Goal: Task Accomplishment & Management: Manage account settings

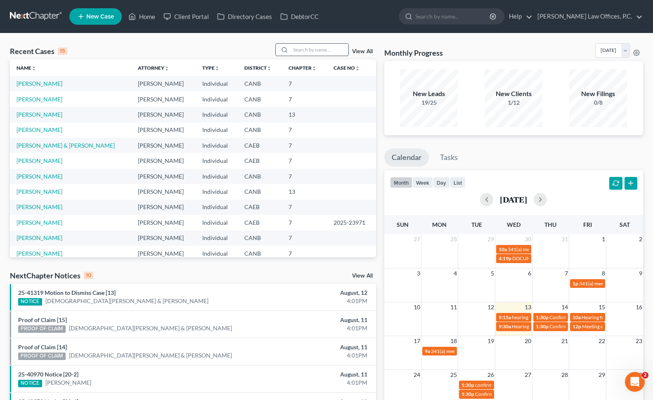
click at [310, 54] on input "search" at bounding box center [320, 50] width 58 height 12
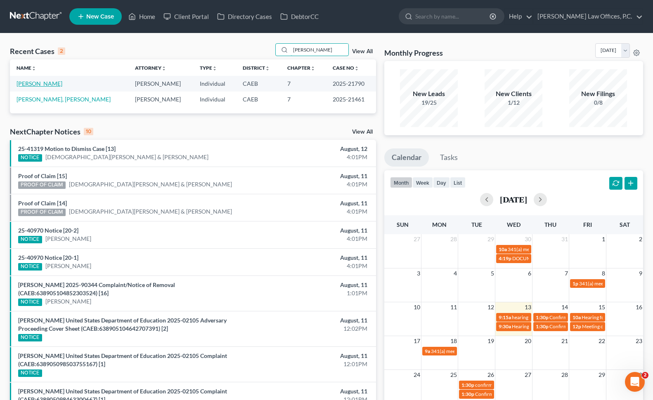
type input "gomez"
click at [50, 85] on link "Gomez, Anthony" at bounding box center [40, 83] width 46 height 7
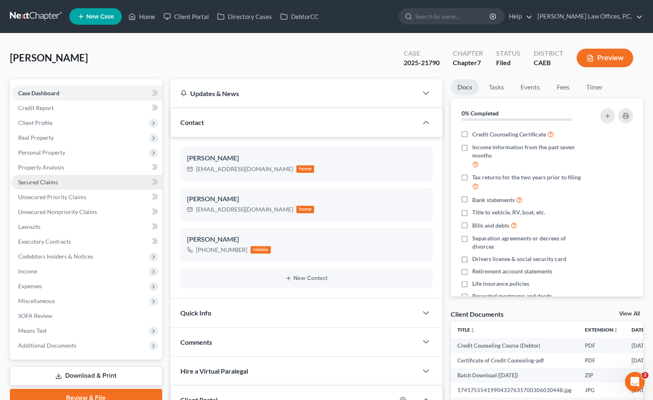
click at [91, 183] on link "Secured Claims" at bounding box center [87, 182] width 151 height 15
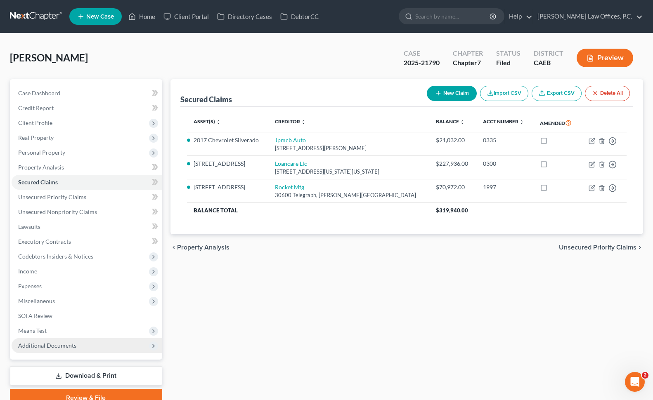
click at [101, 350] on span "Additional Documents" at bounding box center [87, 345] width 151 height 15
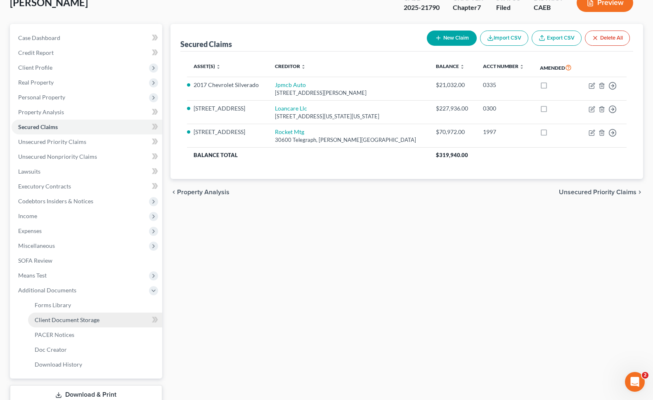
click at [111, 322] on link "Client Document Storage" at bounding box center [95, 320] width 134 height 15
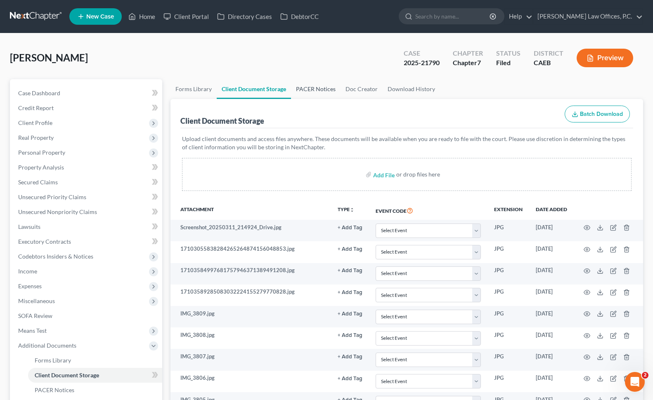
click at [312, 92] on link "PACER Notices" at bounding box center [316, 89] width 50 height 20
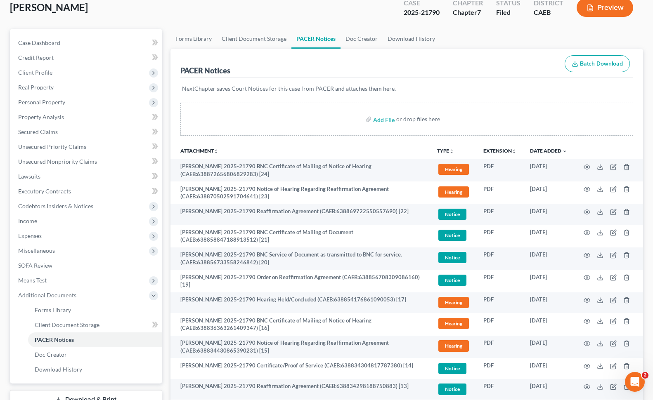
scroll to position [84, 0]
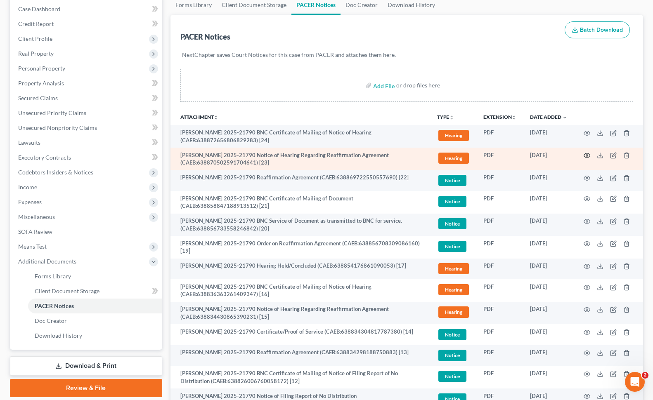
click at [587, 154] on icon "button" at bounding box center [587, 155] width 7 height 7
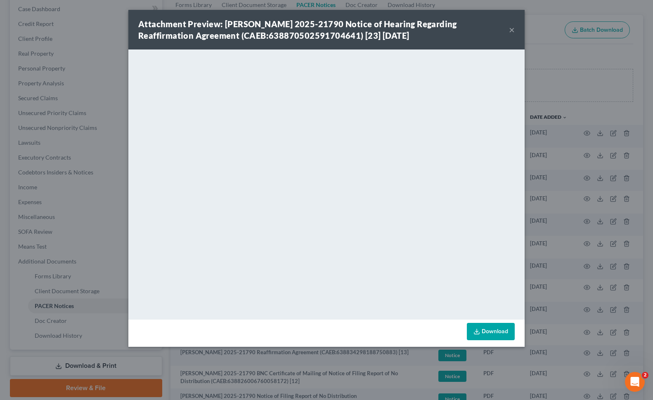
click at [513, 26] on button "×" at bounding box center [512, 30] width 6 height 10
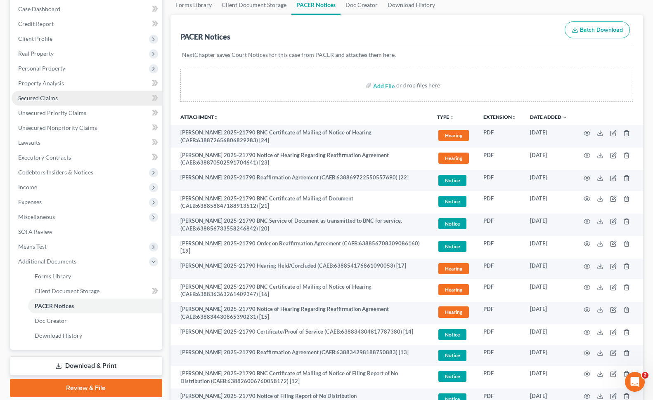
click at [80, 99] on link "Secured Claims" at bounding box center [87, 98] width 151 height 15
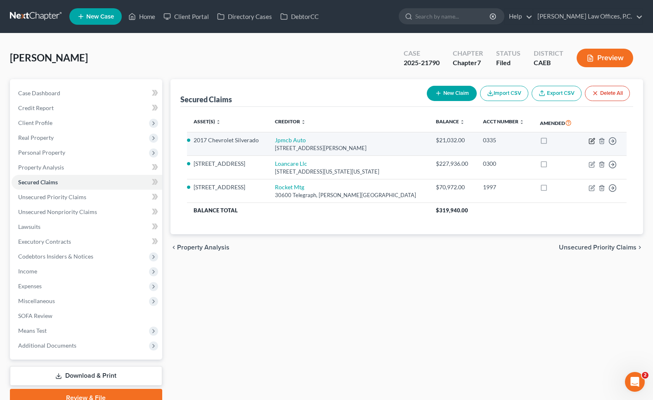
click at [591, 140] on icon "button" at bounding box center [593, 140] width 4 height 4
select select "35"
select select "2"
select select "0"
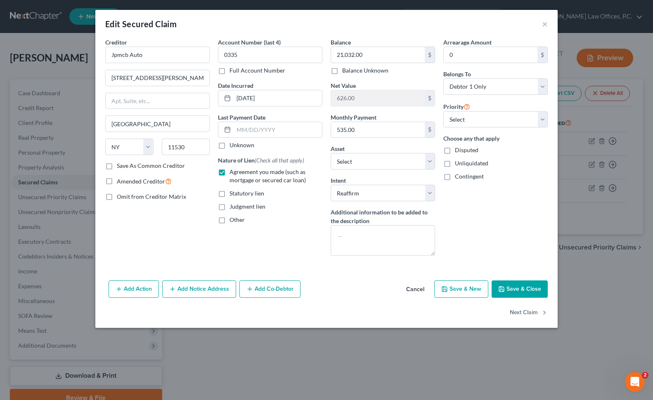
click at [421, 287] on button "Cancel" at bounding box center [415, 289] width 31 height 17
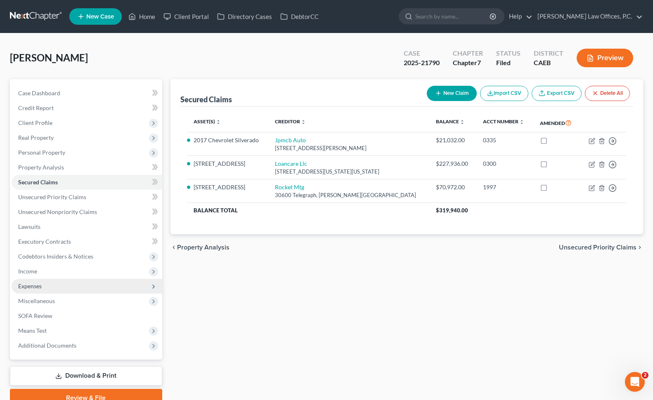
click at [88, 283] on span "Expenses" at bounding box center [87, 286] width 151 height 15
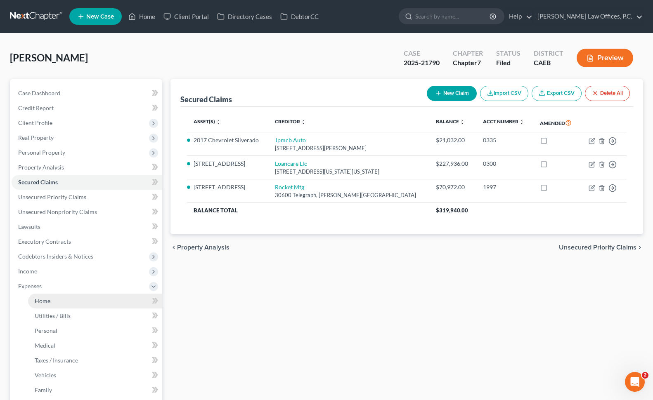
click at [101, 303] on link "Home" at bounding box center [95, 301] width 134 height 15
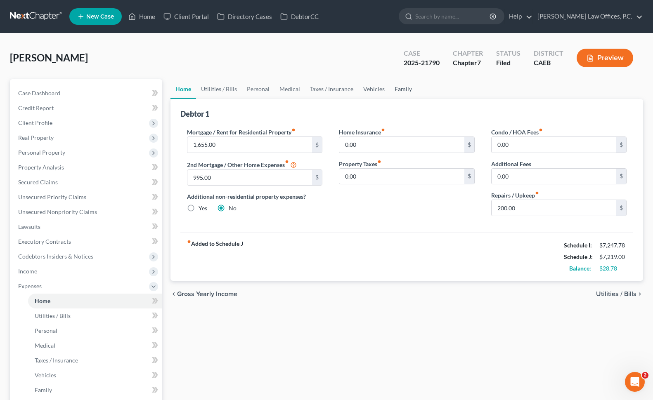
click at [408, 94] on link "Family" at bounding box center [403, 89] width 27 height 20
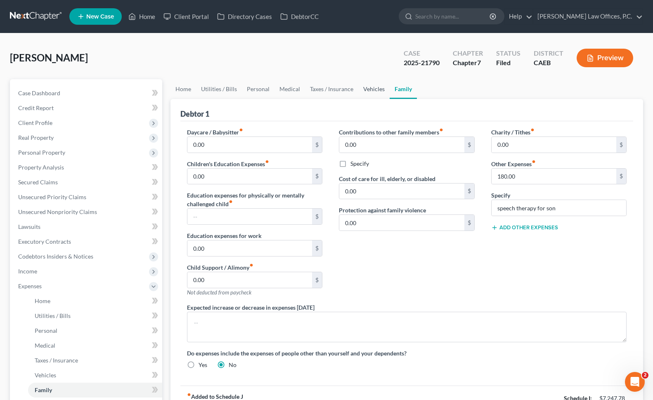
click at [374, 91] on link "Vehicles" at bounding box center [373, 89] width 31 height 20
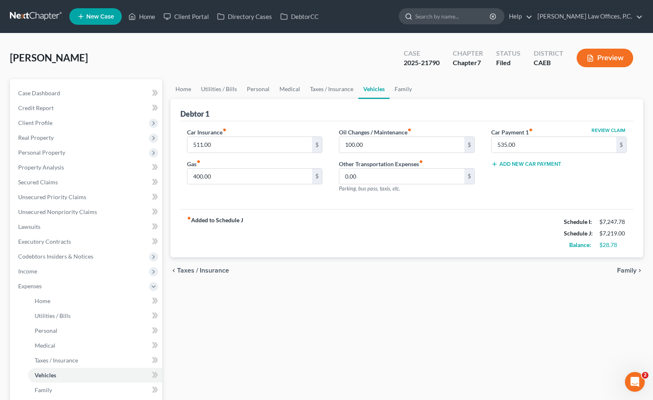
click at [469, 18] on input "search" at bounding box center [453, 16] width 76 height 15
type input "v"
click at [90, 87] on link "Case Dashboard" at bounding box center [87, 93] width 151 height 15
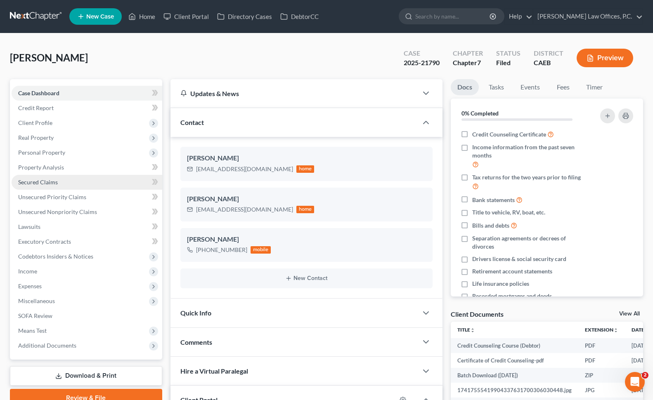
click at [85, 184] on link "Secured Claims" at bounding box center [87, 182] width 151 height 15
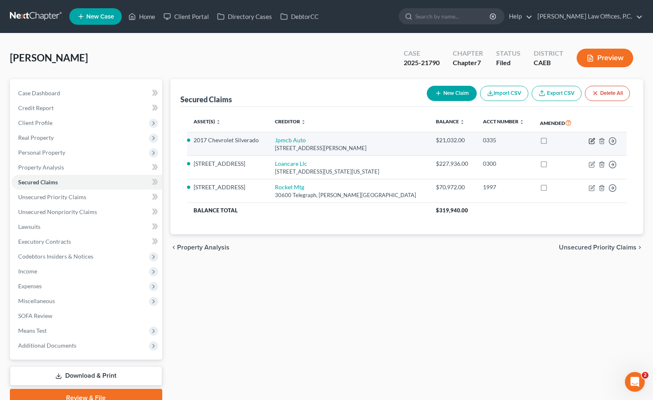
click at [589, 140] on icon "button" at bounding box center [591, 141] width 5 height 5
select select "35"
select select "8"
select select "2"
select select "0"
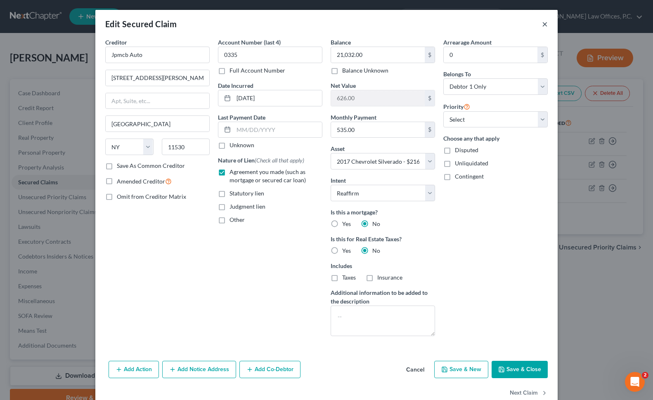
click at [544, 24] on button "×" at bounding box center [545, 24] width 6 height 10
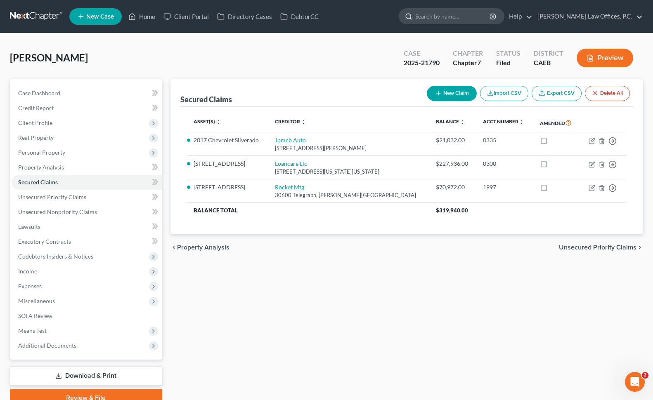
click at [476, 22] on input "search" at bounding box center [453, 16] width 76 height 15
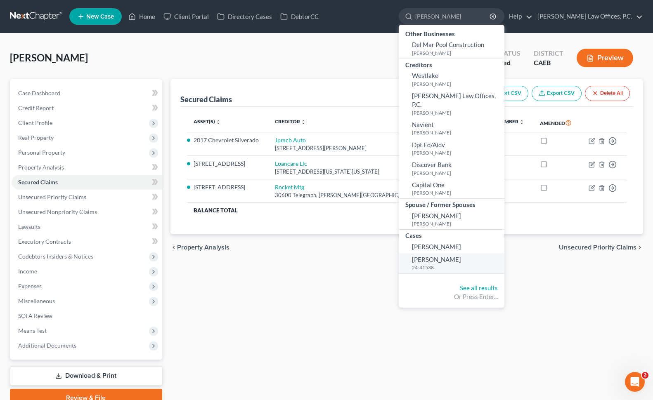
type input "alcantara"
click at [457, 256] on span "Alcantara, Amy" at bounding box center [436, 259] width 49 height 7
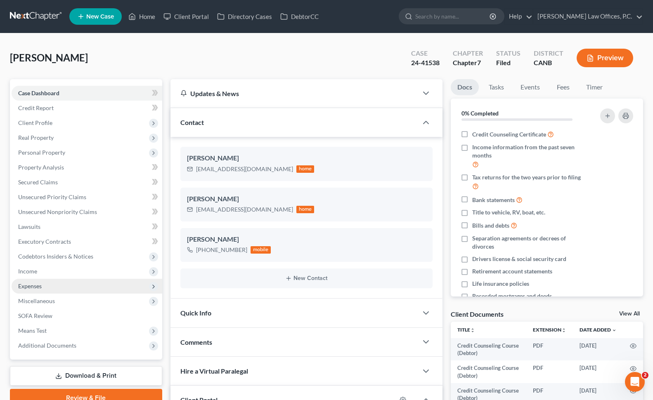
click at [87, 283] on span "Expenses" at bounding box center [87, 286] width 151 height 15
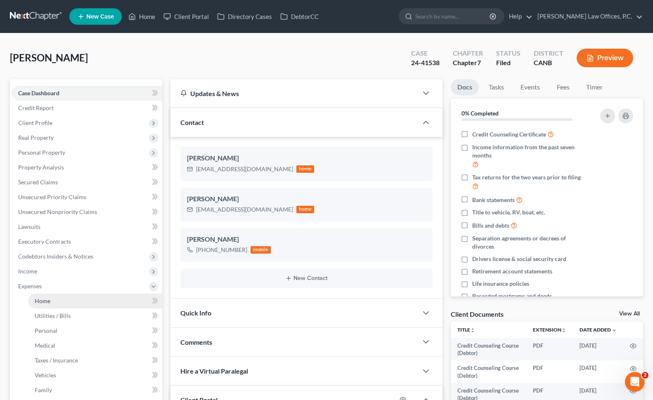
click at [81, 298] on link "Home" at bounding box center [95, 301] width 134 height 15
click at [100, 329] on link "Personal" at bounding box center [95, 331] width 134 height 15
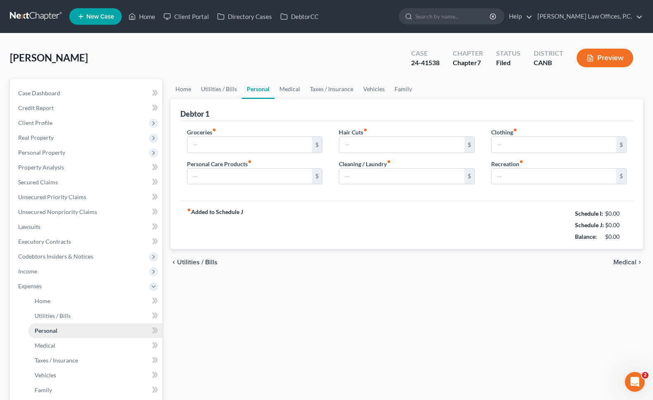
type input "1,250.00"
type input "100.00"
type input "60.00"
type input "0.00"
type input "125.00"
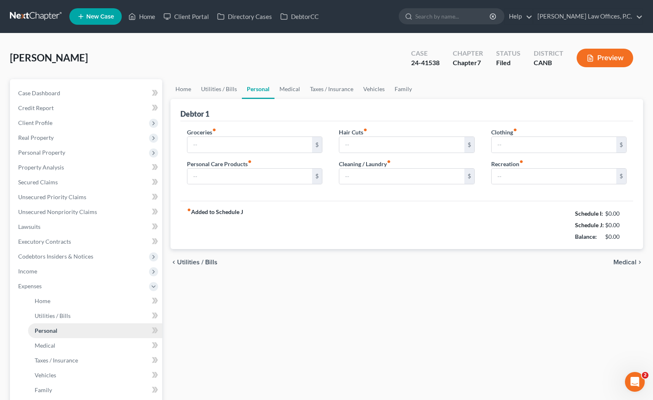
type input "150.00"
click at [150, 18] on link "Home" at bounding box center [141, 16] width 35 height 15
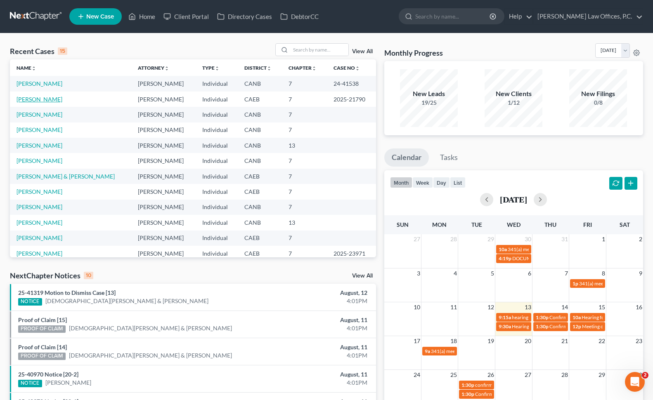
click at [51, 102] on link "Gomez, Anthony" at bounding box center [40, 99] width 46 height 7
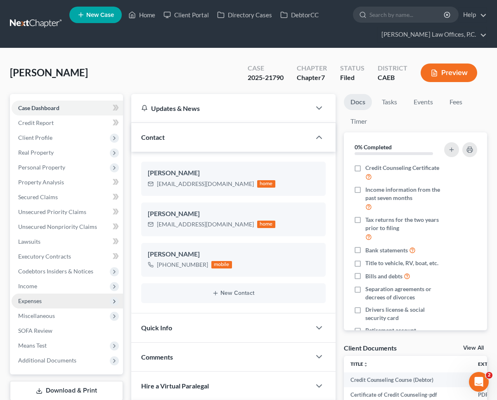
click at [67, 303] on span "Expenses" at bounding box center [67, 301] width 111 height 15
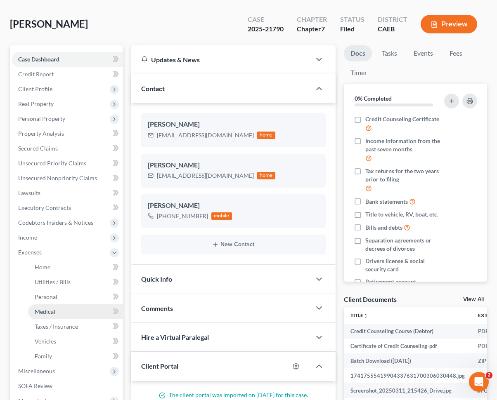
scroll to position [61, 0]
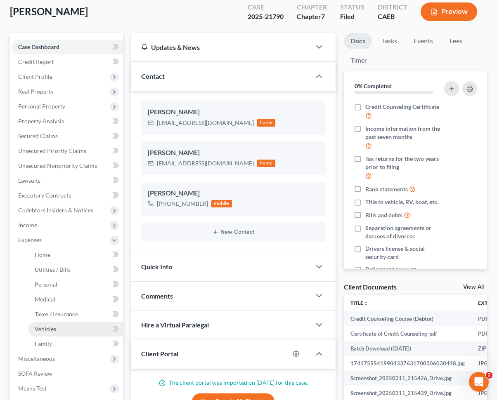
click at [79, 325] on link "Vehicles" at bounding box center [75, 329] width 95 height 15
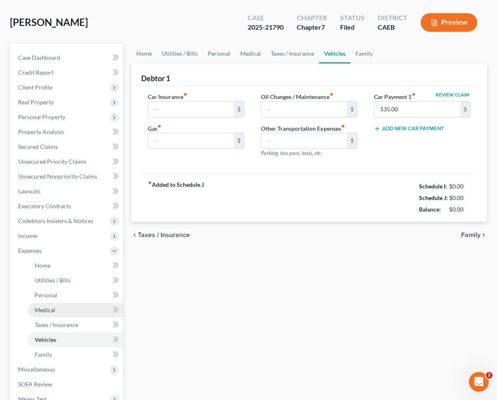
type input "511.00"
type input "400.00"
type input "100.00"
type input "0.00"
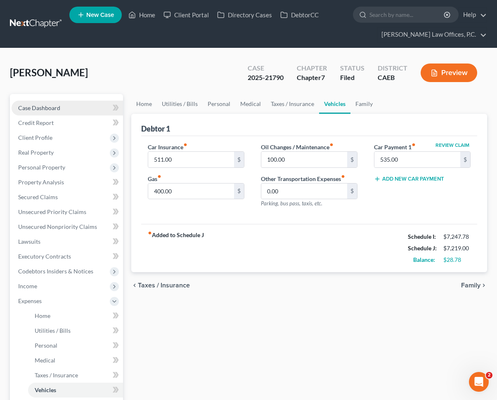
click at [65, 109] on link "Case Dashboard" at bounding box center [67, 108] width 111 height 15
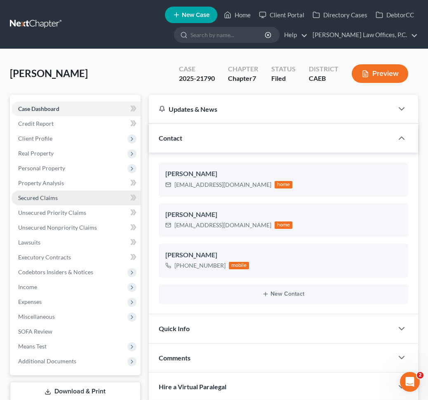
click at [100, 194] on link "Secured Claims" at bounding box center [76, 198] width 129 height 15
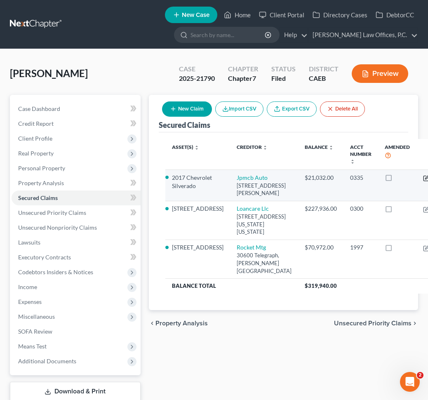
click at [426, 177] on icon "button" at bounding box center [428, 177] width 4 height 4
select select "35"
select select "8"
select select "2"
select select "0"
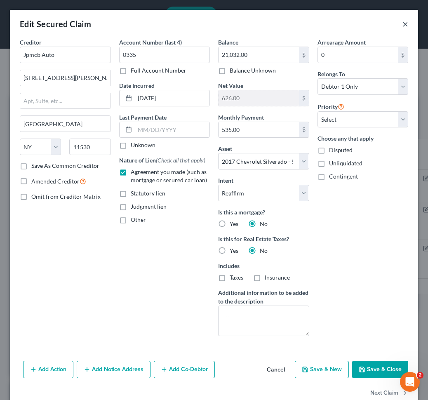
click at [405, 26] on button "×" at bounding box center [406, 24] width 6 height 10
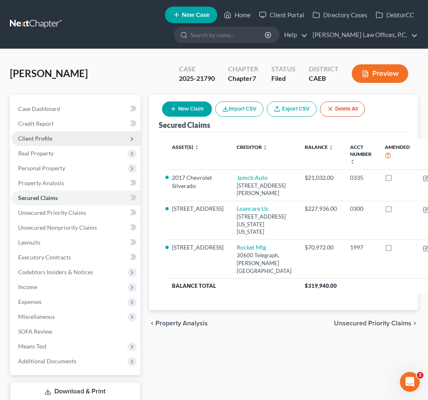
click at [58, 142] on span "Client Profile" at bounding box center [76, 138] width 129 height 15
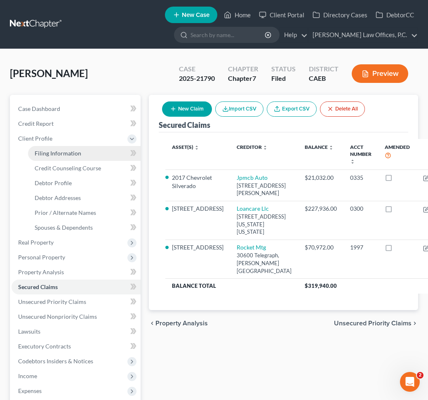
click at [66, 151] on span "Filing Information" at bounding box center [58, 153] width 47 height 7
select select "1"
select select "0"
select select "4"
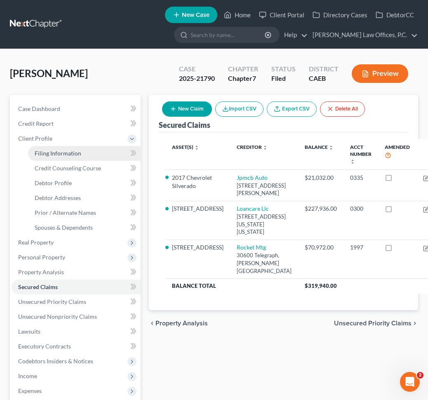
select select "1"
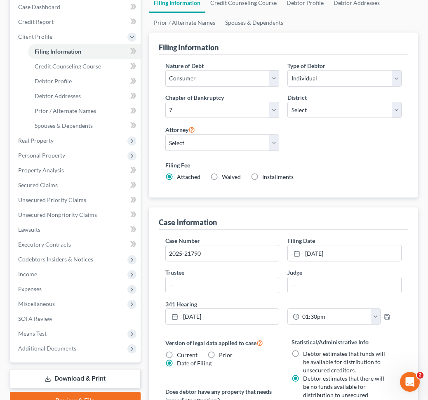
scroll to position [92, 0]
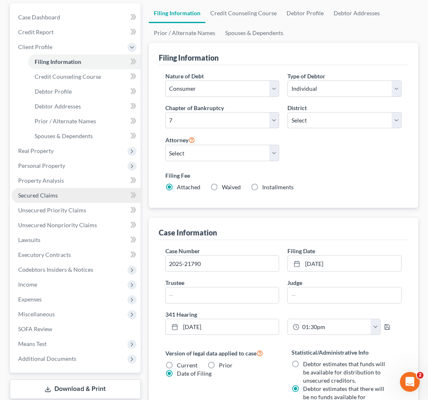
click at [69, 190] on link "Secured Claims" at bounding box center [76, 195] width 129 height 15
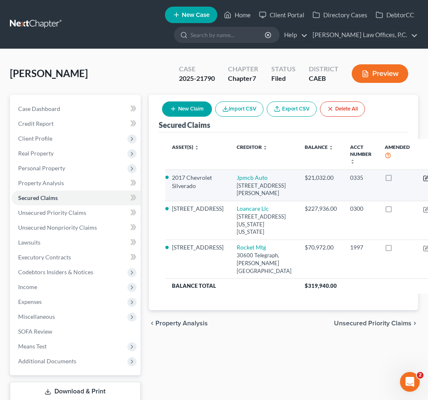
click at [424, 180] on icon "button" at bounding box center [426, 178] width 5 height 5
select select "35"
select select "8"
select select "2"
select select "0"
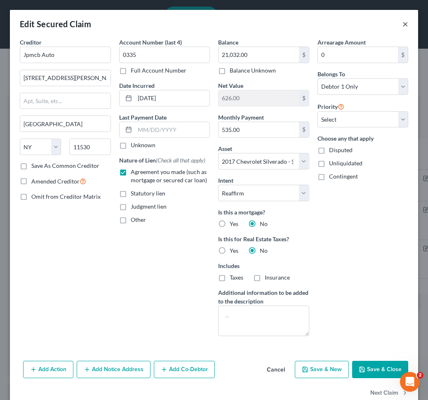
click at [407, 21] on button "×" at bounding box center [406, 24] width 6 height 10
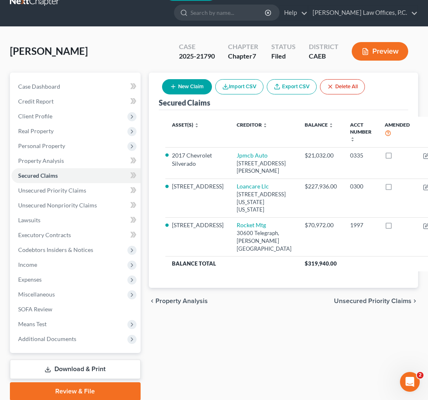
scroll to position [23, 0]
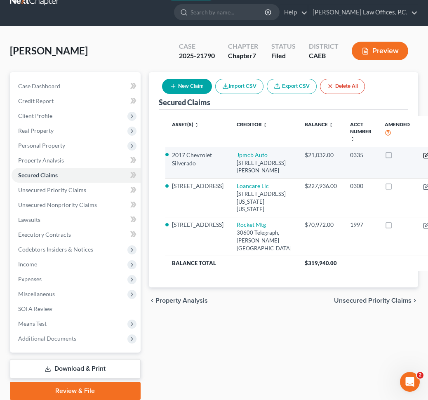
click at [423, 154] on icon "button" at bounding box center [426, 155] width 7 height 7
select select "35"
select select "8"
select select "2"
select select "0"
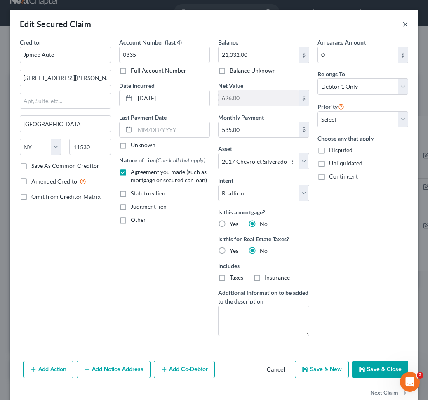
click at [408, 24] on button "×" at bounding box center [406, 24] width 6 height 10
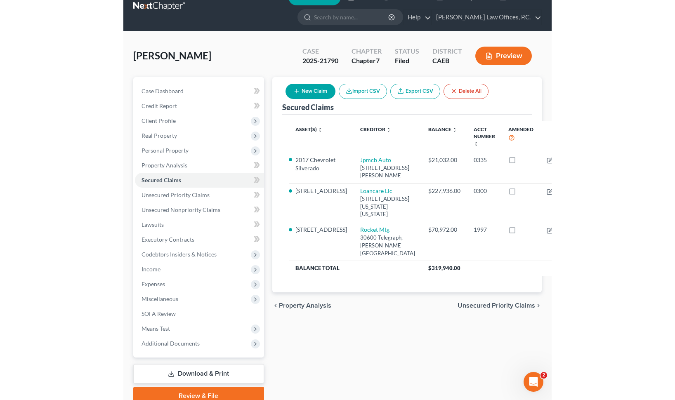
scroll to position [10, 0]
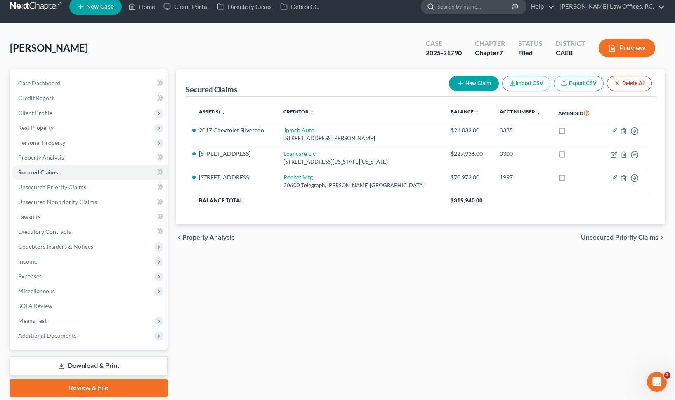
click at [501, 8] on input "search" at bounding box center [475, 6] width 76 height 15
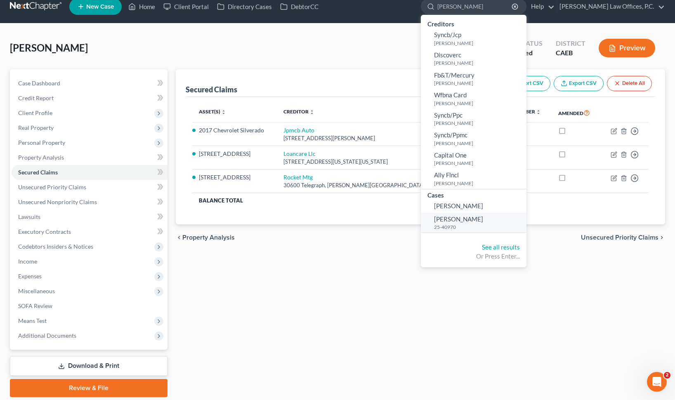
type input "rodgers"
click at [478, 229] on small "25-40970" at bounding box center [479, 227] width 90 height 7
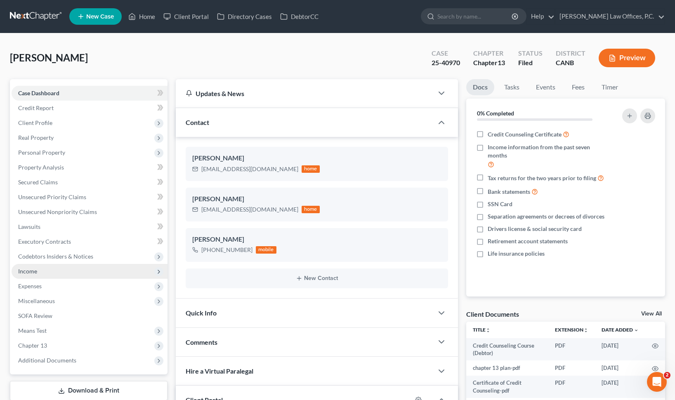
click at [91, 266] on span "Income" at bounding box center [90, 271] width 156 height 15
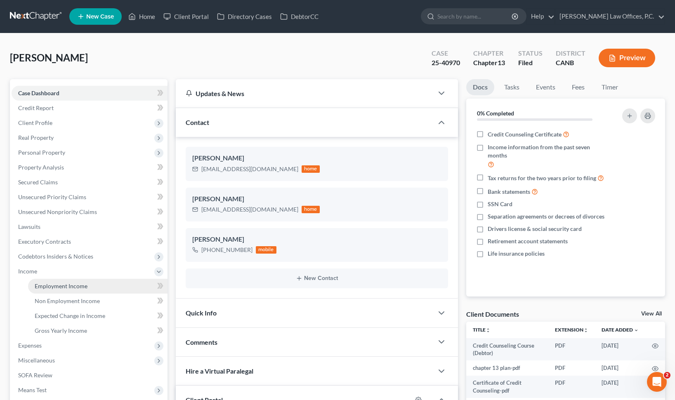
click at [89, 284] on link "Employment Income" at bounding box center [98, 286] width 140 height 15
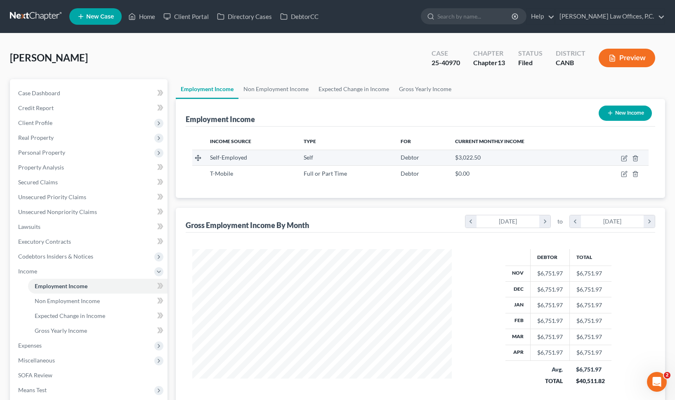
scroll to position [112, 0]
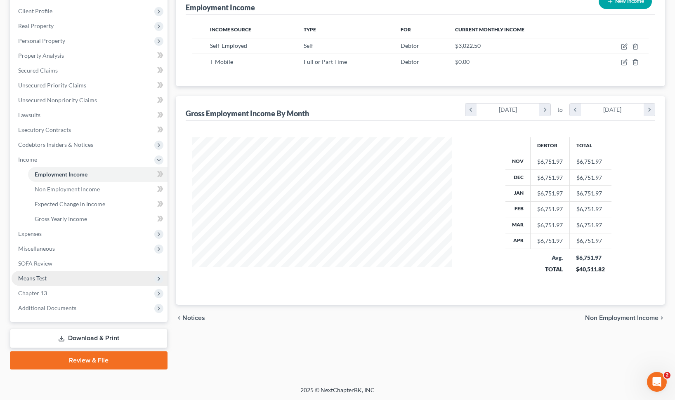
click at [116, 282] on span "Means Test" at bounding box center [90, 278] width 156 height 15
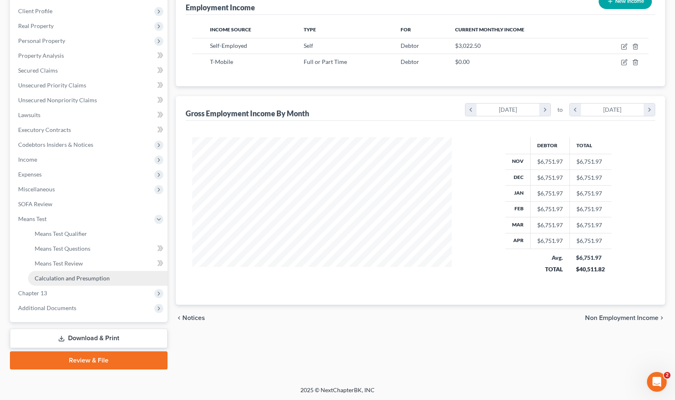
click at [112, 277] on link "Calculation and Presumption" at bounding box center [98, 278] width 140 height 15
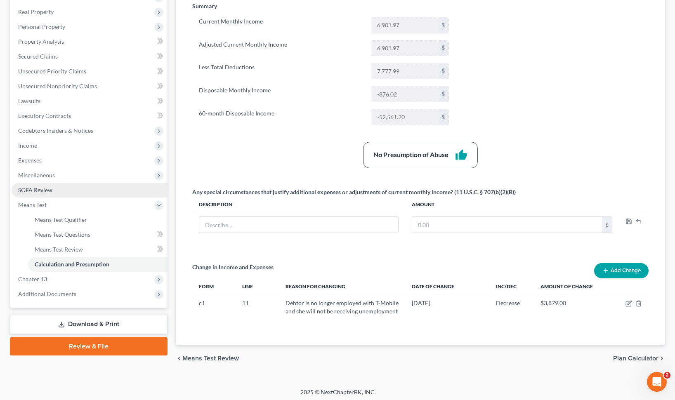
scroll to position [128, 0]
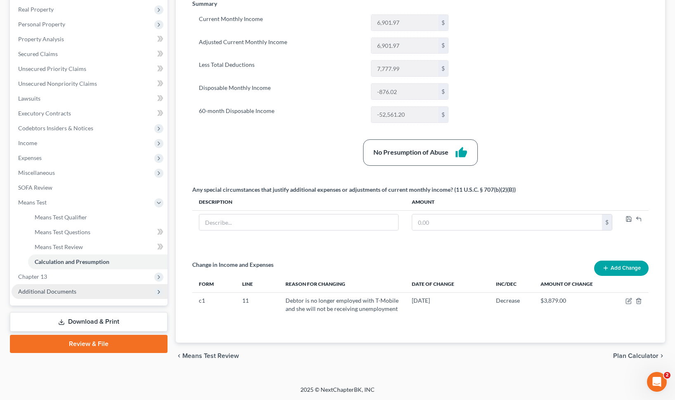
click at [110, 293] on span "Additional Documents" at bounding box center [90, 291] width 156 height 15
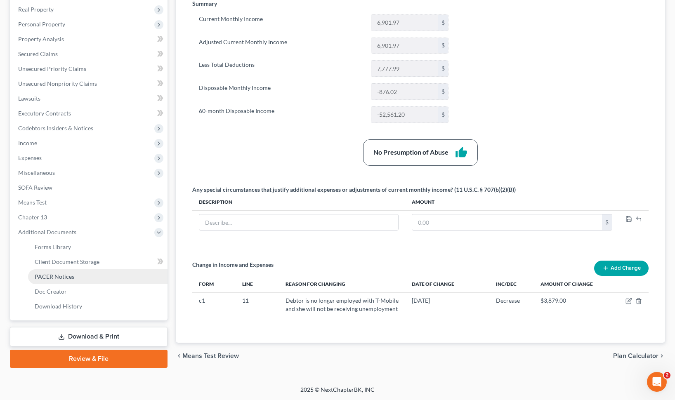
click at [88, 276] on link "PACER Notices" at bounding box center [98, 277] width 140 height 15
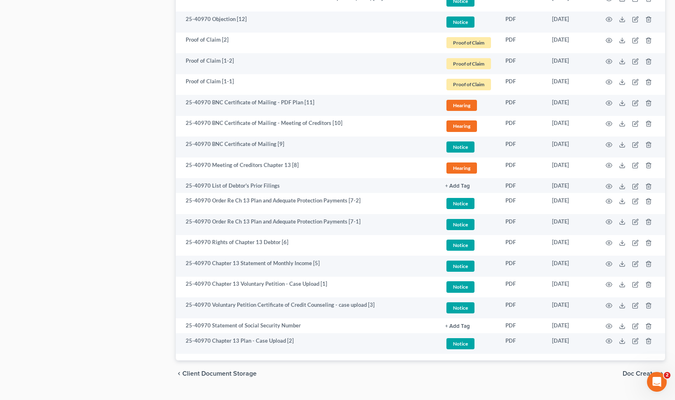
scroll to position [711, 0]
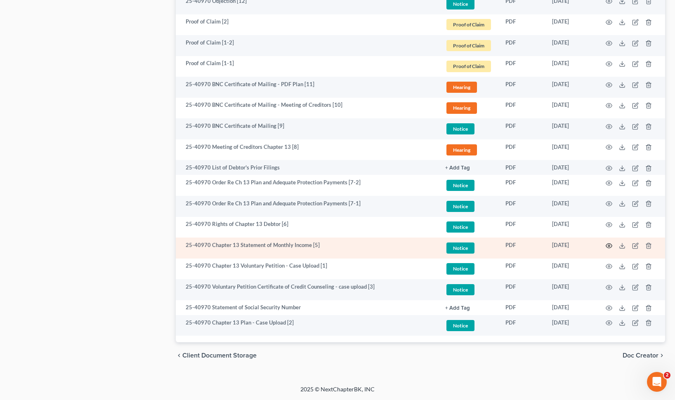
click at [609, 244] on icon "button" at bounding box center [609, 246] width 7 height 7
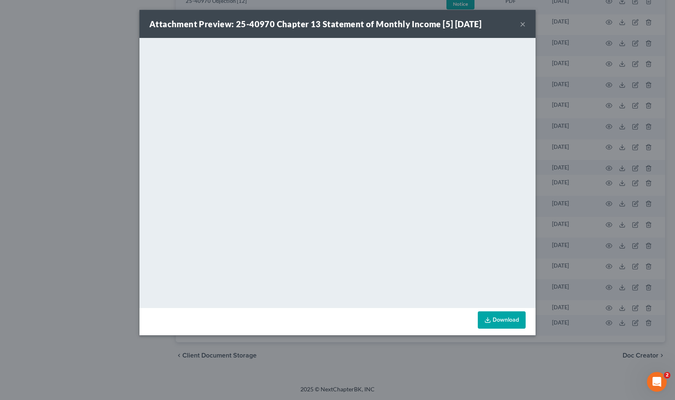
click at [521, 24] on button "×" at bounding box center [523, 24] width 6 height 10
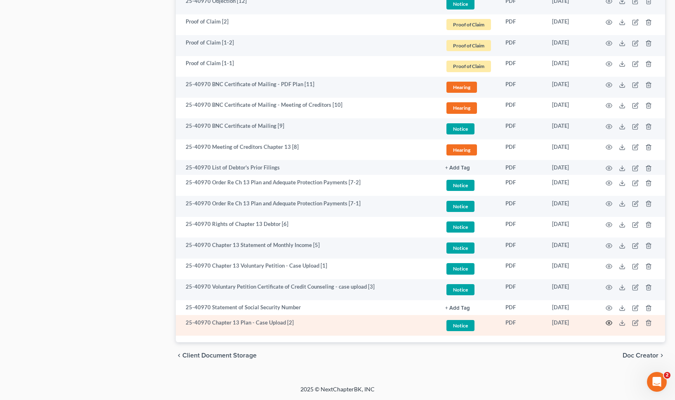
click at [607, 322] on icon "button" at bounding box center [609, 323] width 6 height 5
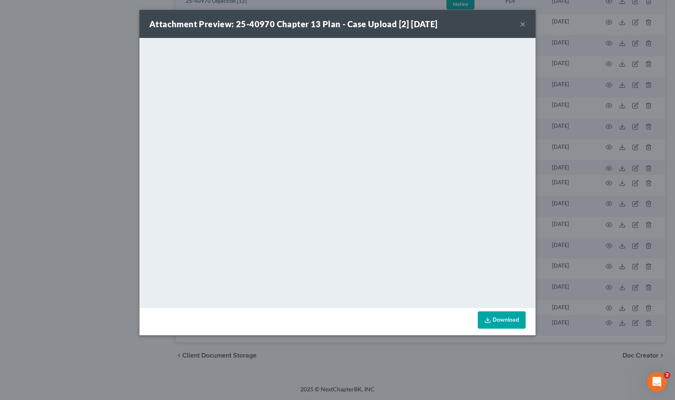
click at [525, 24] on button "×" at bounding box center [523, 24] width 6 height 10
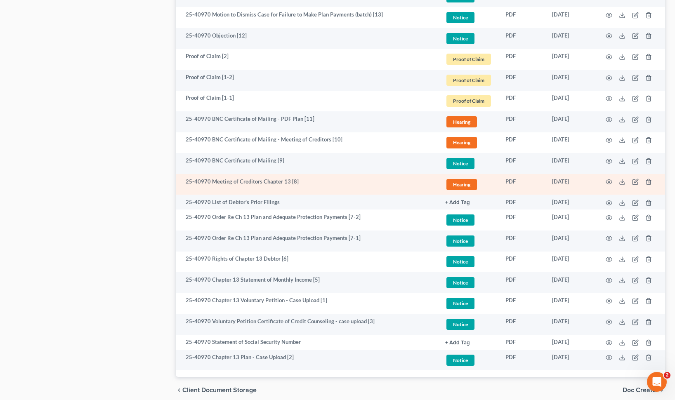
scroll to position [683, 0]
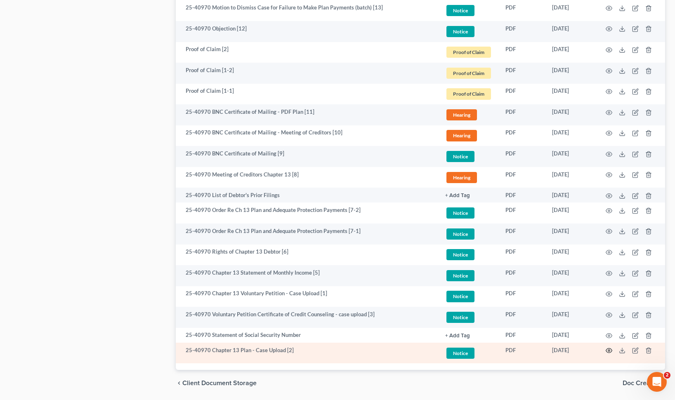
click at [607, 352] on icon "button" at bounding box center [609, 351] width 6 height 5
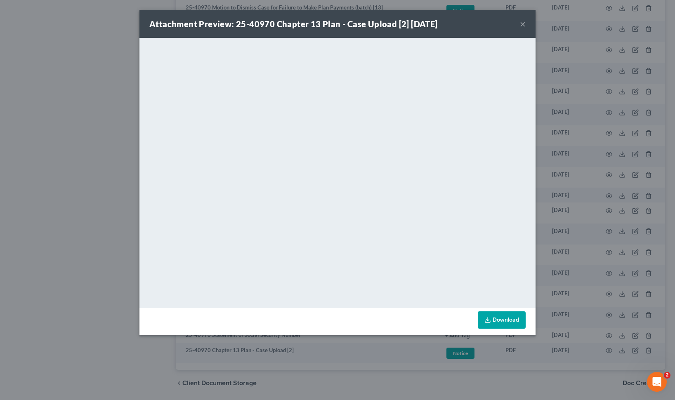
click at [525, 26] on button "×" at bounding box center [523, 24] width 6 height 10
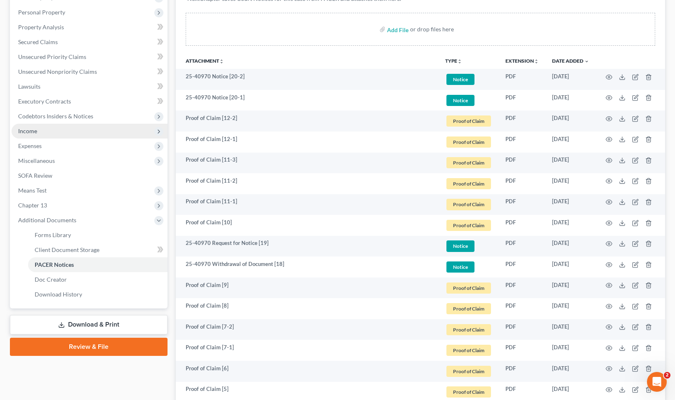
scroll to position [232, 0]
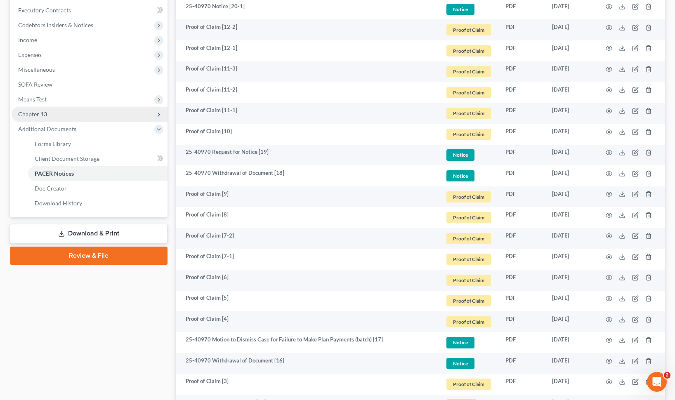
click at [43, 115] on span "Chapter 13" at bounding box center [32, 114] width 29 height 7
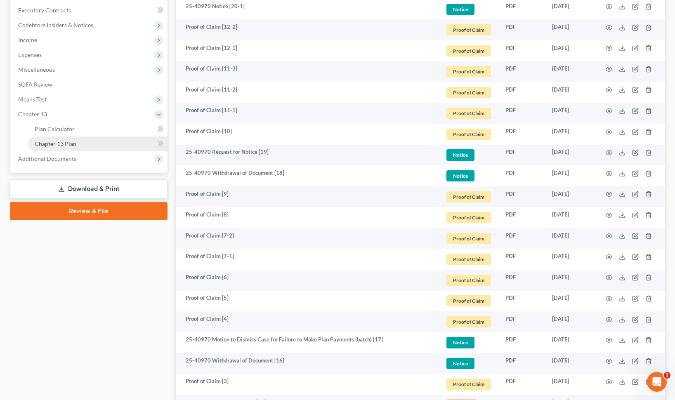
click at [43, 143] on span "Chapter 13 Plan" at bounding box center [56, 143] width 42 height 7
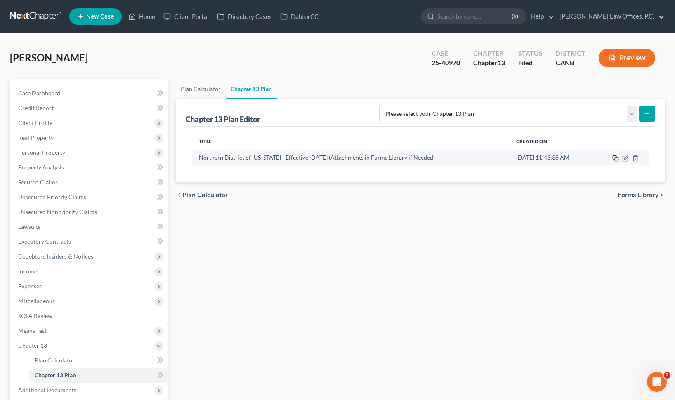
click at [617, 159] on icon "button" at bounding box center [615, 158] width 7 height 7
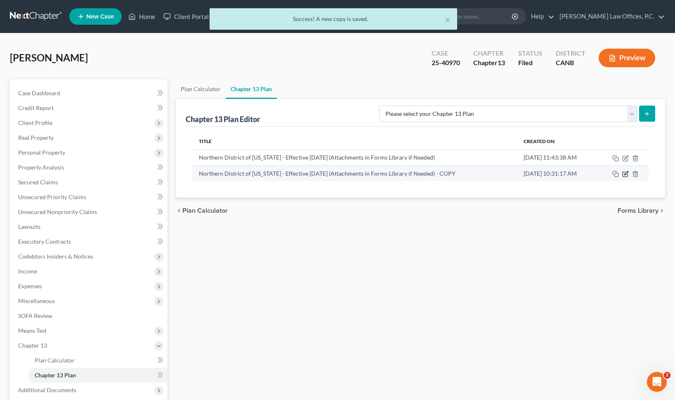
click at [624, 174] on icon "button" at bounding box center [626, 173] width 4 height 4
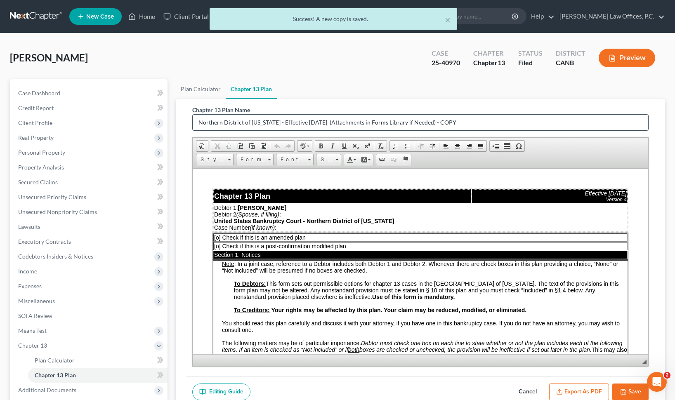
click at [201, 120] on input "Northern District of California - Effective 1/1/23 (Attachments in Forms Librar…" at bounding box center [421, 123] width 456 height 16
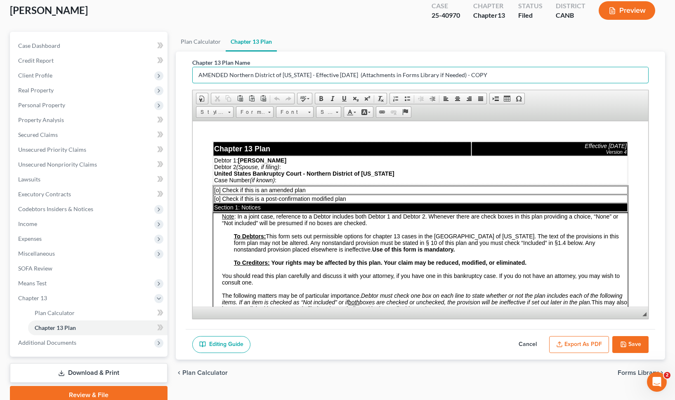
scroll to position [52, 0]
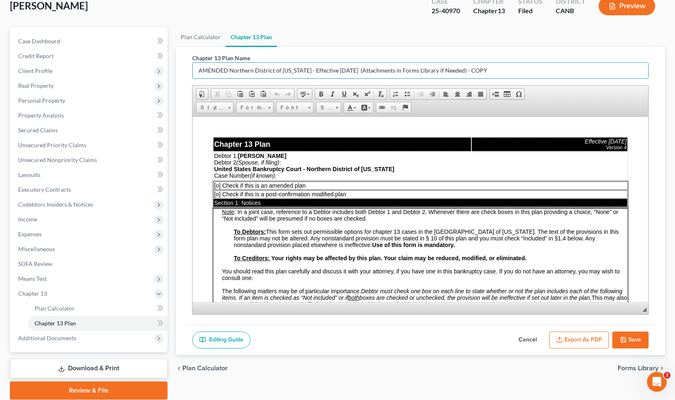
type input "AMENDED Northern District of California - Effective 1/1/23 (Attachments in Form…"
click at [218, 185] on span "[o] Check if this is an amended plan" at bounding box center [260, 185] width 92 height 7
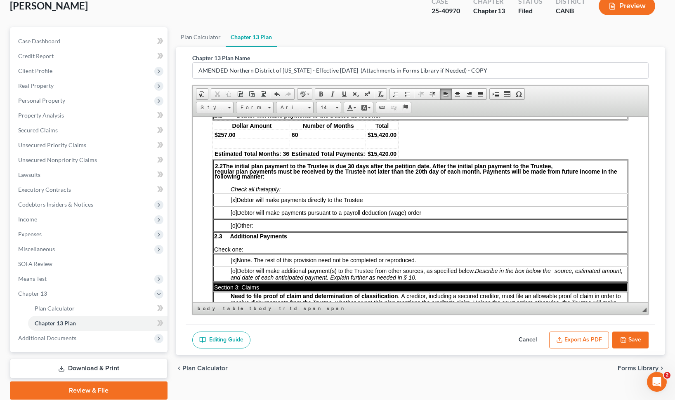
scroll to position [237, 0]
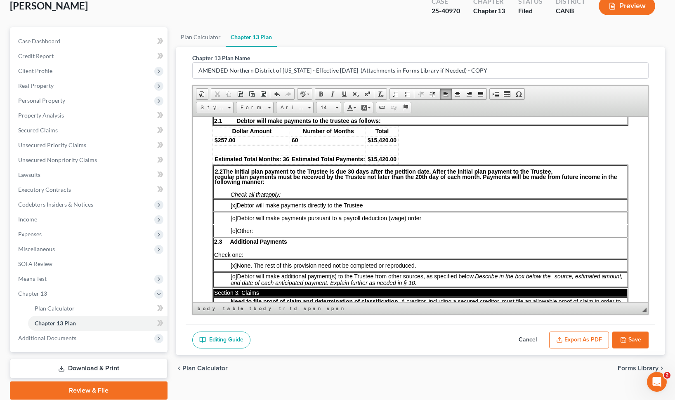
click at [302, 142] on td "60" at bounding box center [328, 140] width 75 height 8
click at [255, 148] on td at bounding box center [252, 149] width 76 height 9
drag, startPoint x: 243, startPoint y: 141, endPoint x: 214, endPoint y: 142, distance: 29.3
click at [214, 142] on td "$257.00" at bounding box center [252, 140] width 76 height 8
copy b "$257.00"
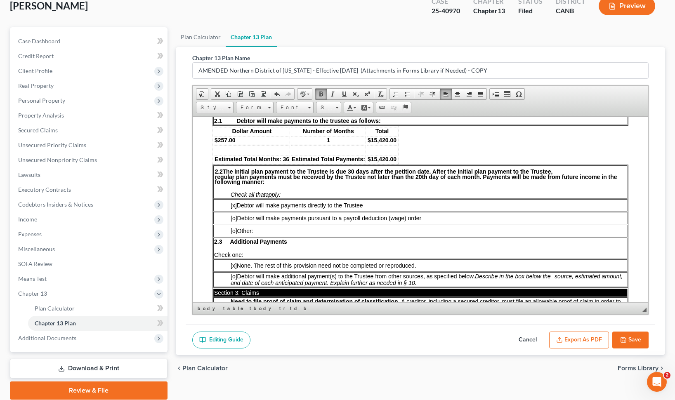
click at [219, 150] on td at bounding box center [252, 149] width 76 height 9
click at [333, 150] on td at bounding box center [328, 149] width 75 height 9
drag, startPoint x: 339, startPoint y: 140, endPoint x: 326, endPoint y: 140, distance: 12.4
click at [326, 140] on td "1" at bounding box center [328, 140] width 75 height 8
copy b "1"
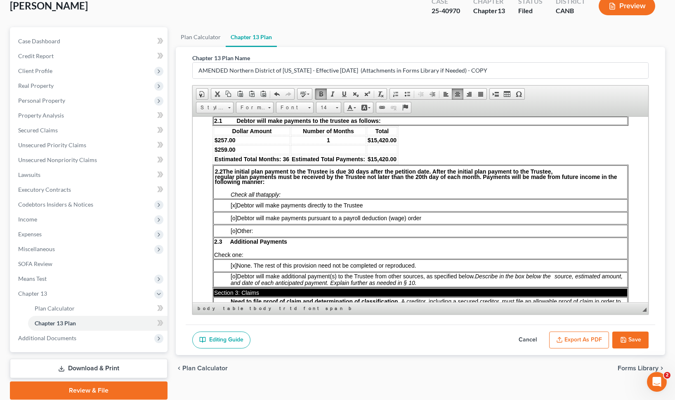
click at [318, 149] on td at bounding box center [328, 149] width 75 height 9
click at [461, 94] on link "Center" at bounding box center [458, 94] width 12 height 11
click at [283, 156] on b "Estimated Total Months: 36" at bounding box center [252, 159] width 75 height 7
click at [384, 138] on b "$15,420.00" at bounding box center [382, 140] width 29 height 7
click at [387, 140] on b "$15,420.00" at bounding box center [382, 140] width 29 height 7
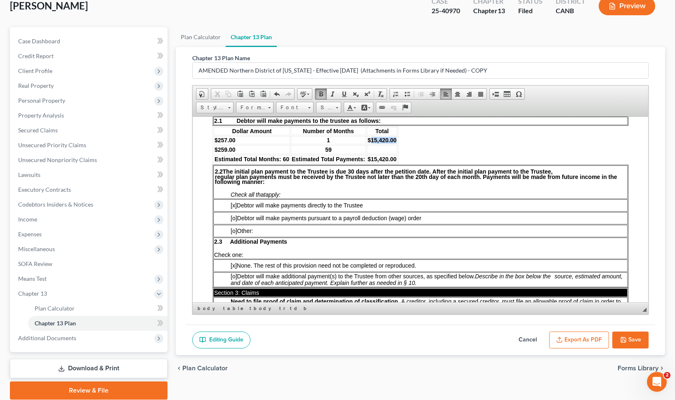
click at [387, 140] on b "$15,420.00" at bounding box center [382, 140] width 29 height 7
copy b "15,420.00"
click at [383, 147] on td at bounding box center [382, 149] width 31 height 9
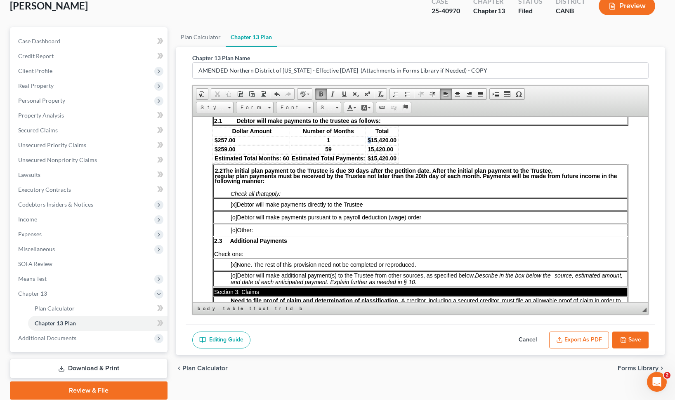
click at [367, 140] on td "$15,420.00" at bounding box center [382, 140] width 31 height 8
copy b "$"
click at [374, 151] on b "15,420.00" at bounding box center [381, 149] width 26 height 7
drag, startPoint x: 373, startPoint y: 139, endPoint x: 385, endPoint y: 139, distance: 11.6
click at [385, 139] on b "$15,420.00" at bounding box center [382, 140] width 29 height 7
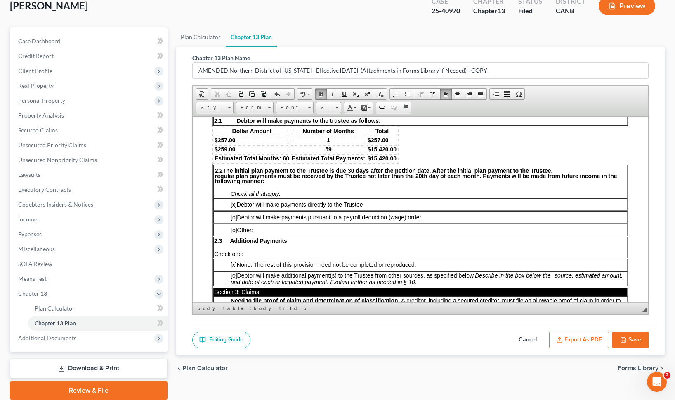
click at [382, 148] on b "$ 15,420.00" at bounding box center [382, 149] width 29 height 7
click at [384, 158] on b "$15,420.00" at bounding box center [382, 158] width 29 height 7
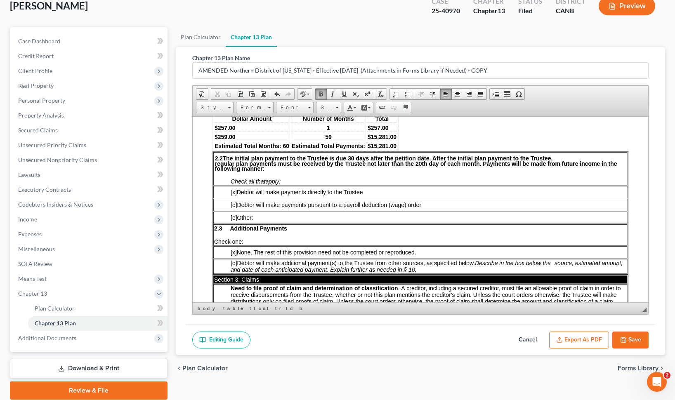
click at [384, 147] on b "$15,281.00" at bounding box center [382, 145] width 29 height 7
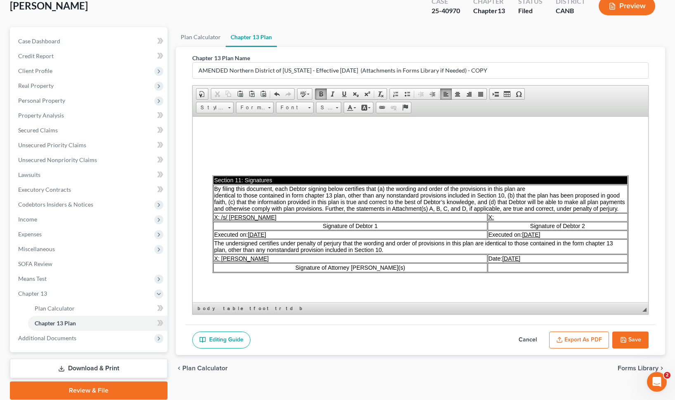
scroll to position [1833, 0]
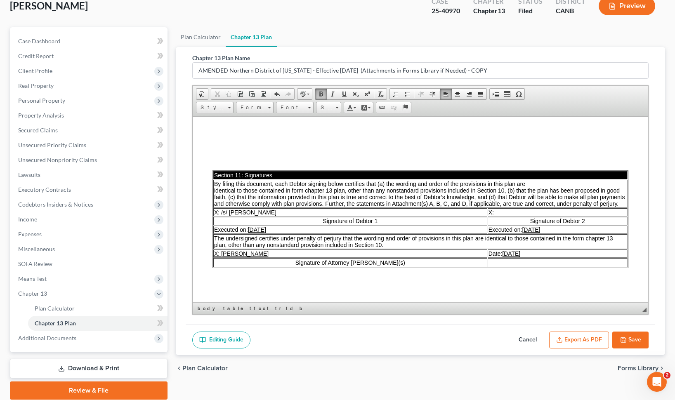
click at [260, 226] on u "05/29/2025" at bounding box center [257, 229] width 18 height 7
drag, startPoint x: 501, startPoint y: 223, endPoint x: 477, endPoint y: 223, distance: 24.4
click at [522, 226] on u "05/28/2025" at bounding box center [531, 229] width 18 height 7
click at [502, 250] on u "05/29/2025" at bounding box center [511, 253] width 18 height 7
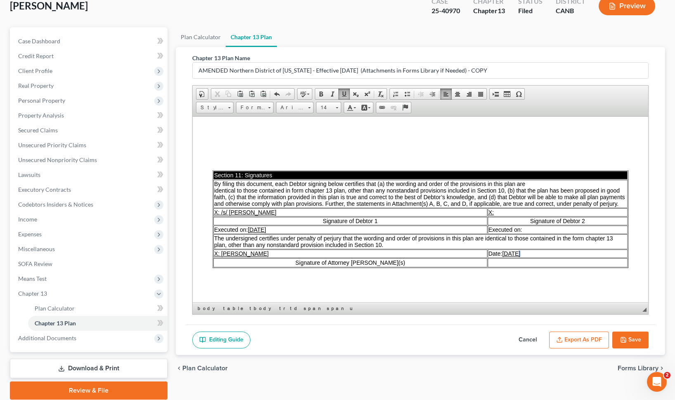
click at [502, 250] on u "05/29/2025" at bounding box center [511, 253] width 18 height 7
click at [636, 339] on button "Save" at bounding box center [630, 340] width 36 height 17
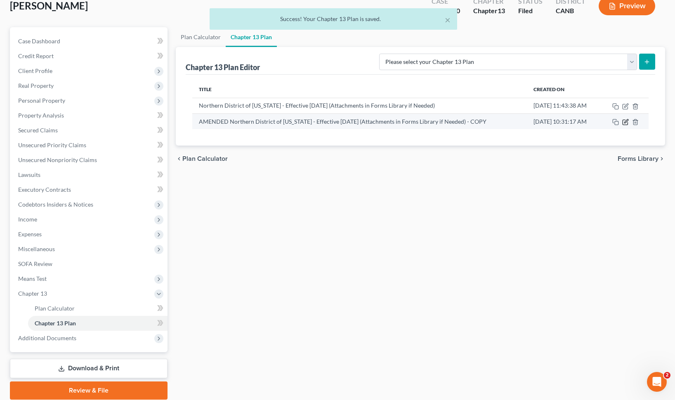
click at [624, 122] on icon "button" at bounding box center [625, 122] width 7 height 7
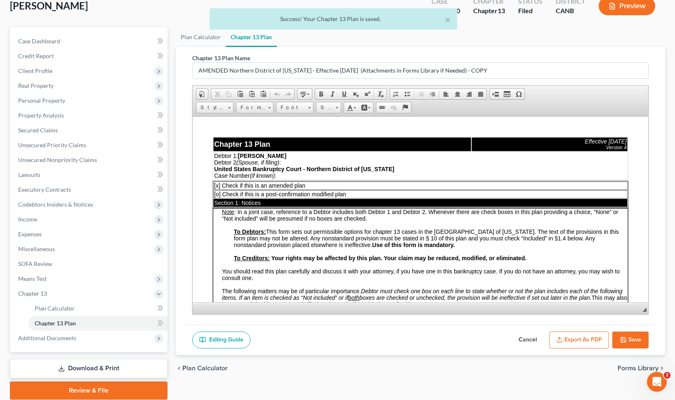
scroll to position [0, 0]
click at [578, 345] on button "Export as PDF" at bounding box center [579, 340] width 60 height 17
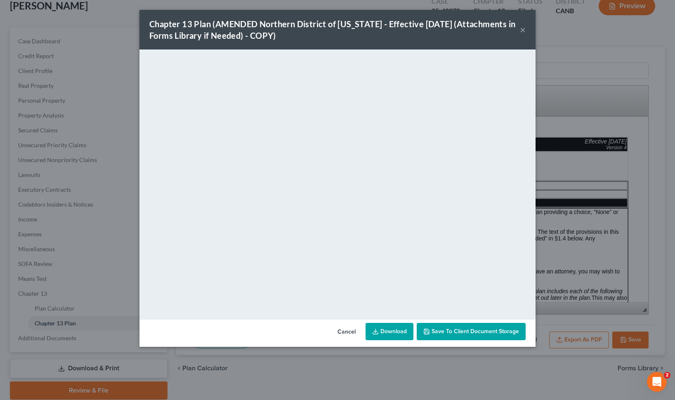
click at [403, 331] on link "Download" at bounding box center [390, 331] width 48 height 17
click at [518, 27] on div "Chapter 13 Plan (AMENDED Northern District of California - Effective 1/1/23 (At…" at bounding box center [334, 29] width 371 height 23
click at [523, 29] on button "×" at bounding box center [523, 30] width 6 height 10
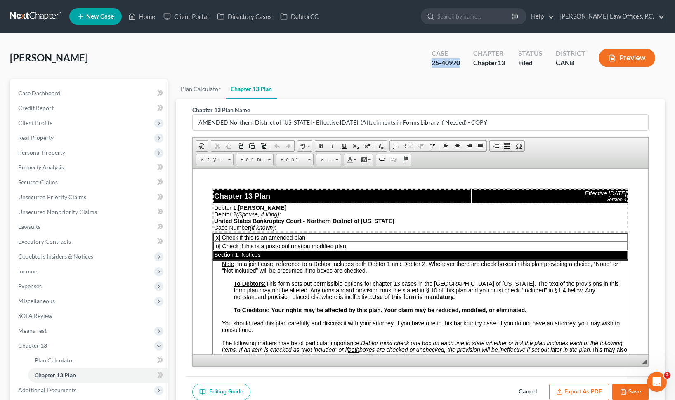
drag, startPoint x: 463, startPoint y: 62, endPoint x: 429, endPoint y: 62, distance: 33.8
click at [429, 62] on div "Case 25-40970" at bounding box center [446, 59] width 42 height 24
copy div "25-40970"
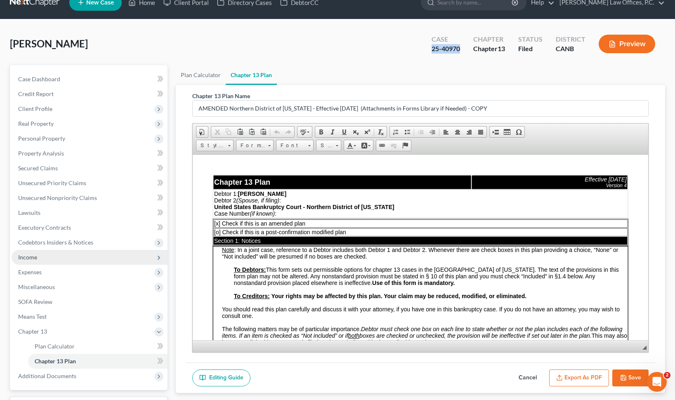
scroll to position [18, 0]
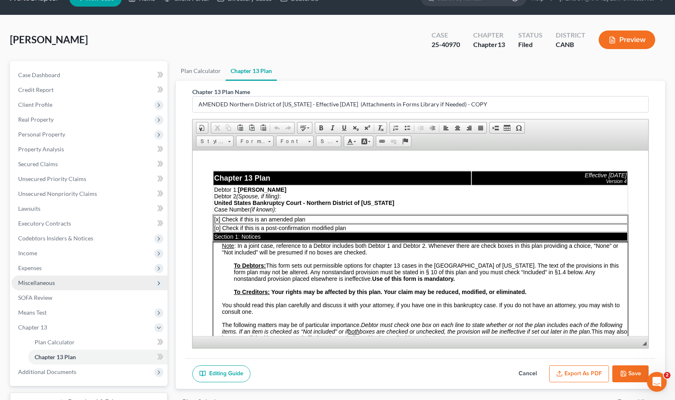
click at [77, 278] on span "Miscellaneous" at bounding box center [90, 283] width 156 height 15
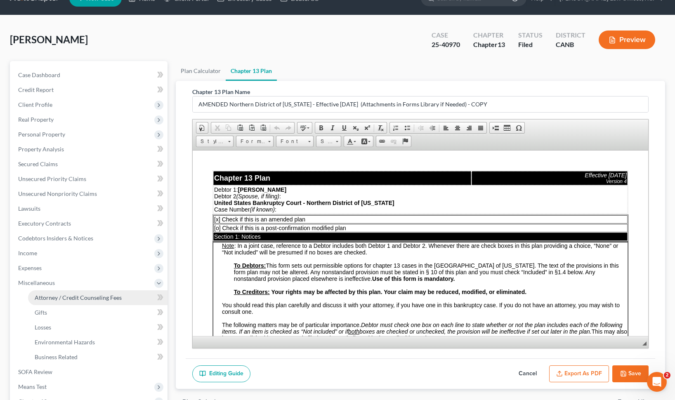
click at [73, 296] on span "Attorney / Credit Counseling Fees" at bounding box center [78, 297] width 87 height 7
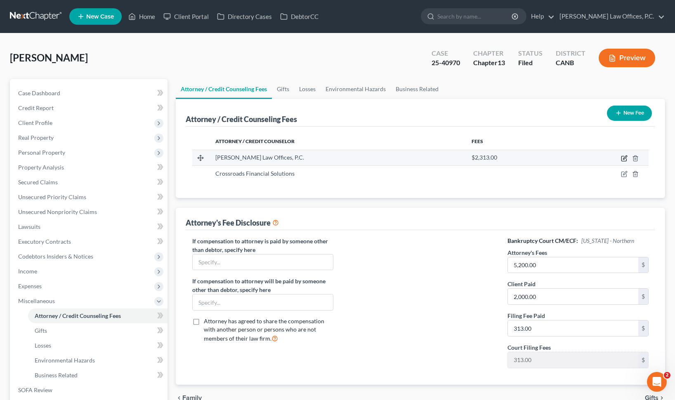
click at [626, 157] on icon "button" at bounding box center [625, 158] width 4 height 4
select select "4"
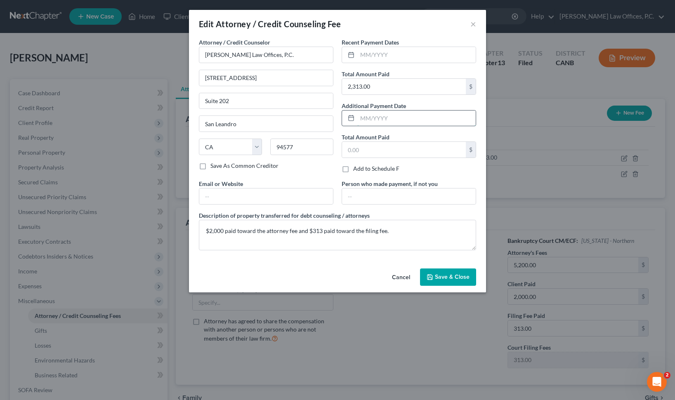
click at [402, 123] on input "text" at bounding box center [416, 119] width 118 height 16
type input "05/2025"
click at [437, 283] on button "Save & Close" at bounding box center [448, 277] width 56 height 17
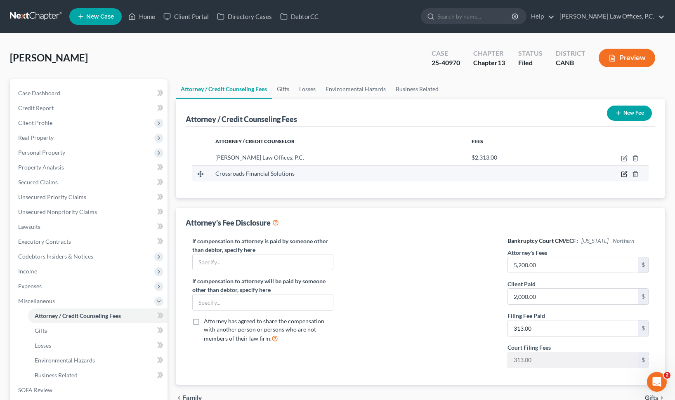
click at [623, 173] on icon "button" at bounding box center [624, 174] width 7 height 7
select select "45"
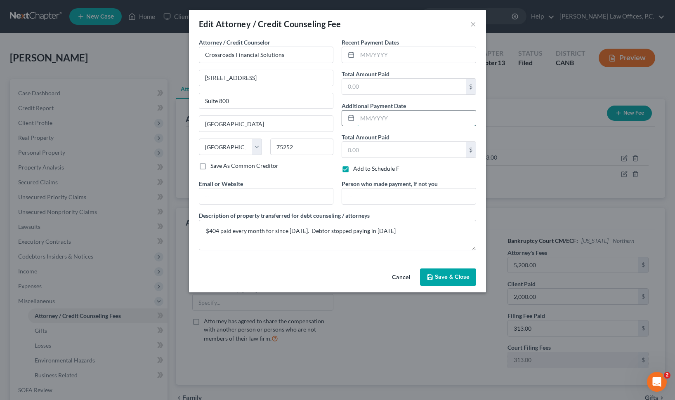
click at [381, 122] on input "text" at bounding box center [416, 119] width 118 height 16
type input "04/2025"
click at [381, 90] on input "text" at bounding box center [404, 87] width 124 height 16
click at [386, 57] on input "text" at bounding box center [416, 55] width 118 height 16
type input "03/2025"
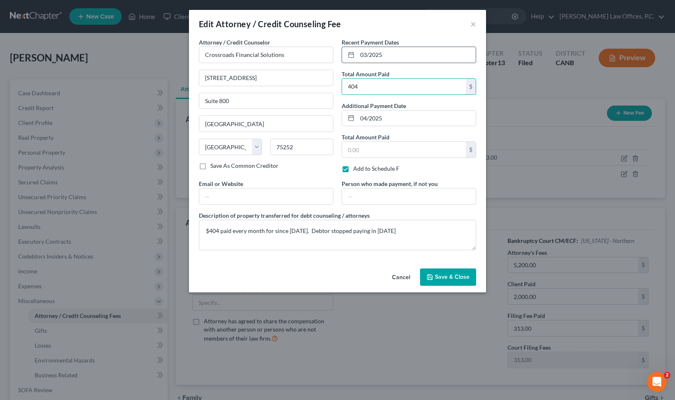
type input "404"
click at [454, 278] on span "Save & Close" at bounding box center [452, 277] width 35 height 7
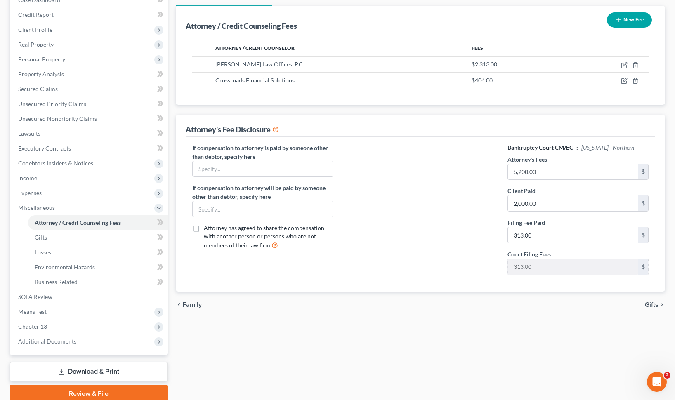
scroll to position [127, 0]
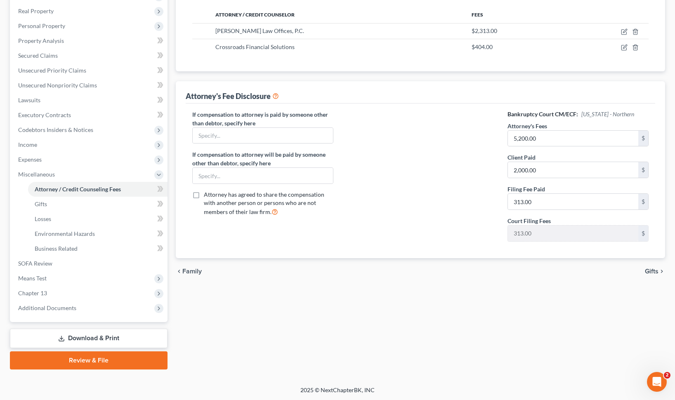
click at [94, 338] on link "Download & Print" at bounding box center [89, 338] width 158 height 19
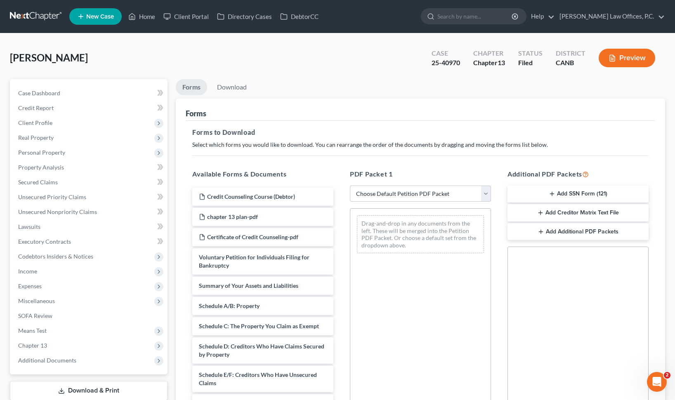
click at [399, 202] on div "PDF Packet 1 Choose Default Petition PDF Packet Complete Bankruptcy Petition (a…" at bounding box center [421, 303] width 158 height 280
click at [395, 193] on select "Choose Default Petition PDF Packet Complete Bankruptcy Petition (all forms and …" at bounding box center [420, 194] width 141 height 17
select select "2"
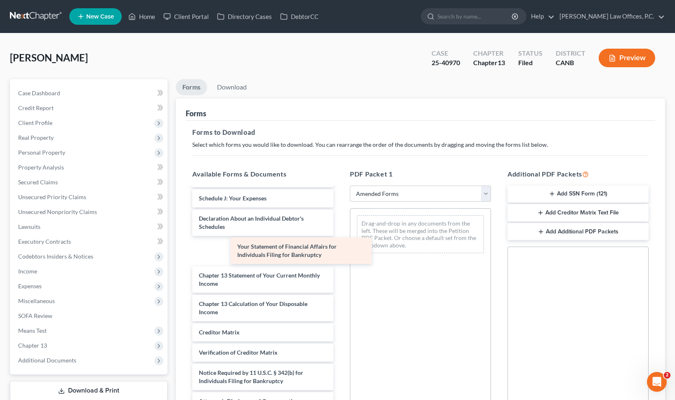
scroll to position [185, 0]
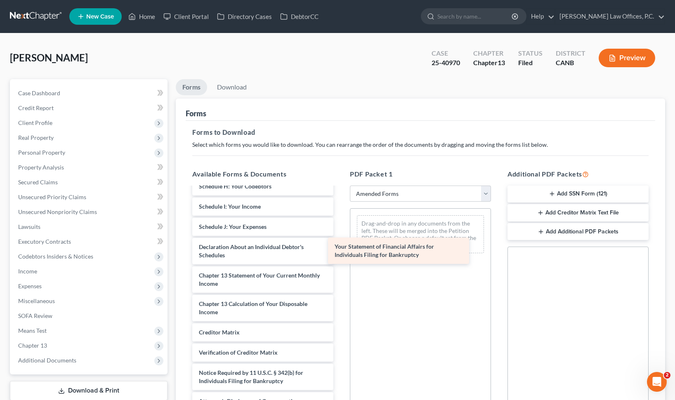
drag, startPoint x: 253, startPoint y: 255, endPoint x: 390, endPoint y: 255, distance: 136.2
click at [340, 255] on div "Your Statement of Financial Affairs for Individuals Filing for Bankruptcy Volun…" at bounding box center [263, 207] width 154 height 408
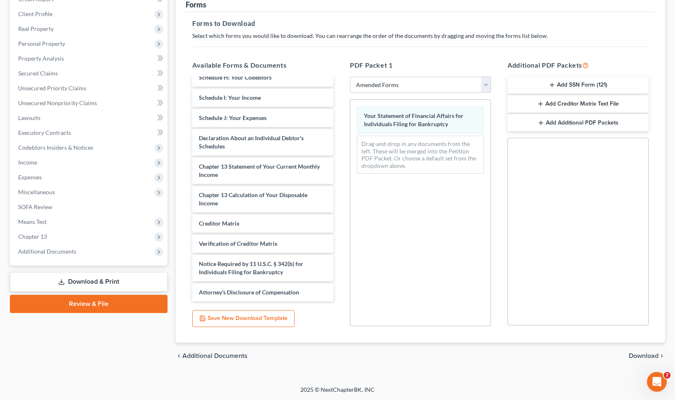
click at [648, 356] on span "Download" at bounding box center [644, 356] width 30 height 7
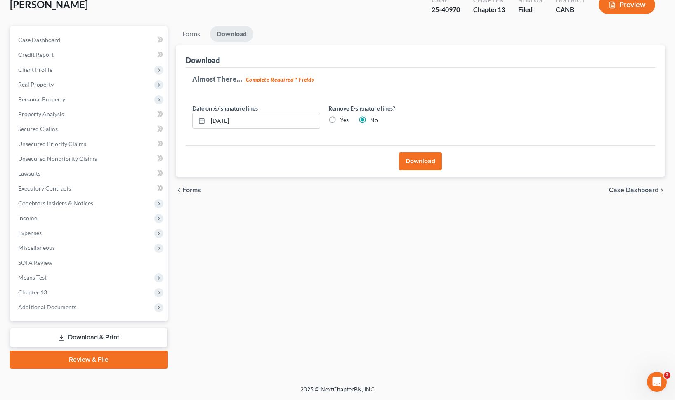
scroll to position [52, 0]
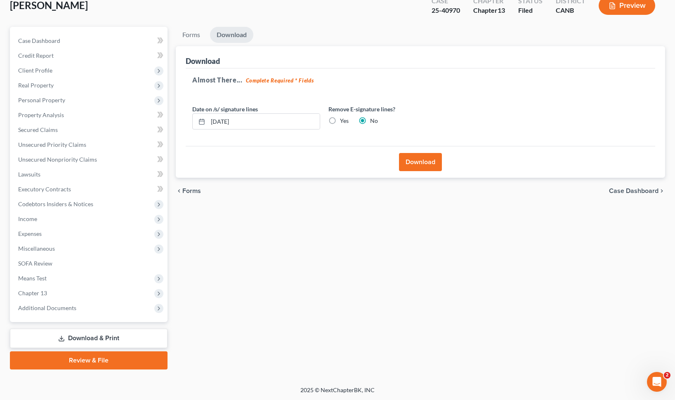
click at [427, 159] on button "Download" at bounding box center [420, 162] width 43 height 18
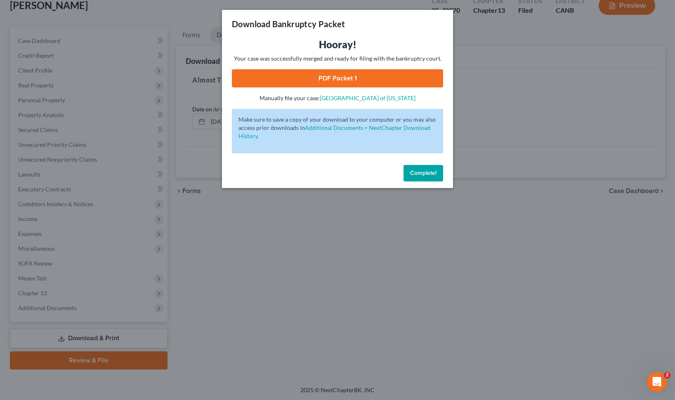
click at [426, 75] on link "PDF Packet 1" at bounding box center [337, 78] width 211 height 18
click at [413, 171] on span "Complete!" at bounding box center [423, 173] width 26 height 7
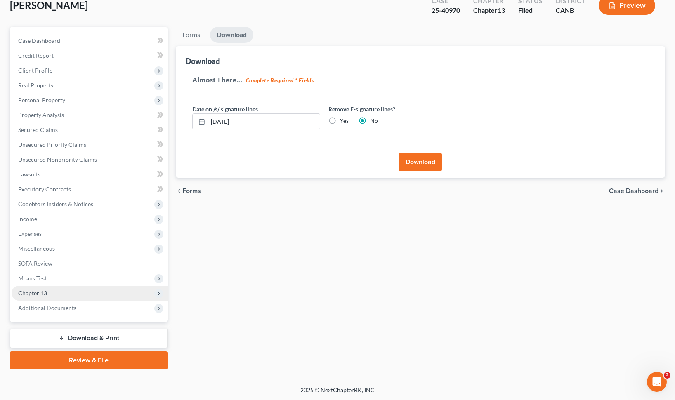
click at [109, 299] on span "Chapter 13" at bounding box center [90, 293] width 156 height 15
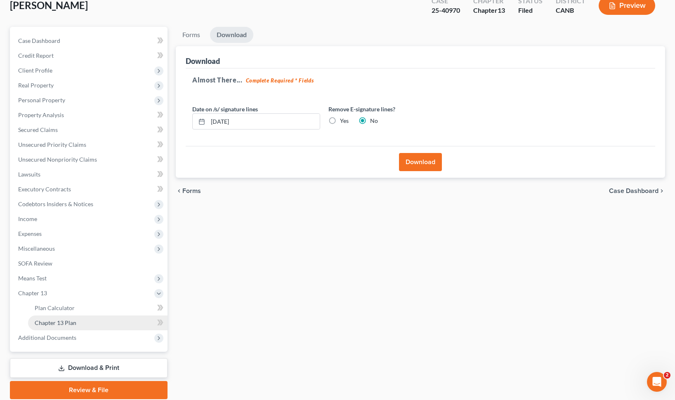
click at [88, 323] on link "Chapter 13 Plan" at bounding box center [98, 323] width 140 height 15
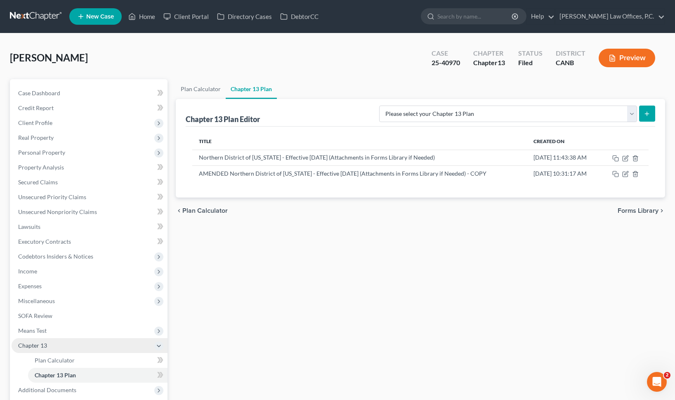
click at [61, 349] on span "Chapter 13" at bounding box center [90, 345] width 156 height 15
click at [61, 348] on span "Chapter 13" at bounding box center [90, 345] width 156 height 15
click at [56, 360] on span "Plan Calculator" at bounding box center [55, 360] width 40 height 7
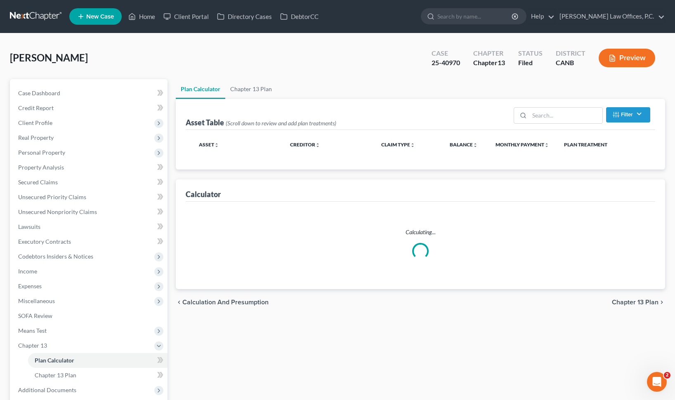
select select "59"
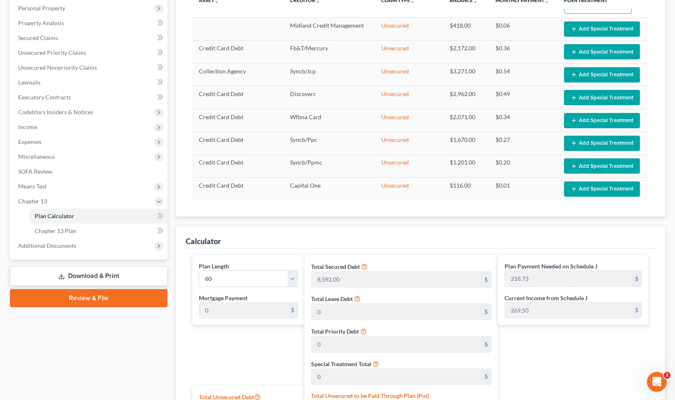
scroll to position [61, 0]
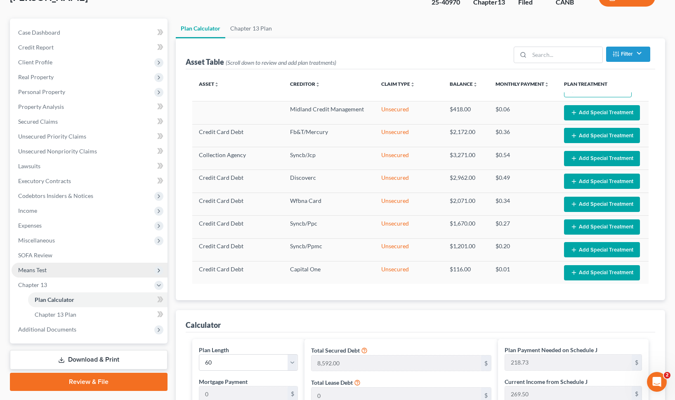
click at [114, 270] on span "Means Test" at bounding box center [90, 270] width 156 height 15
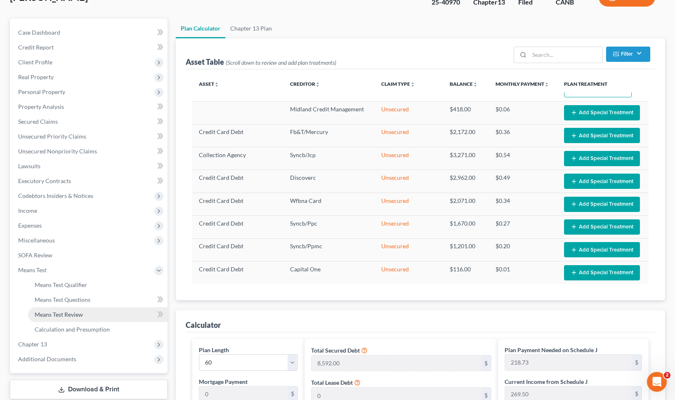
click at [80, 312] on span "Means Test Review" at bounding box center [59, 314] width 48 height 7
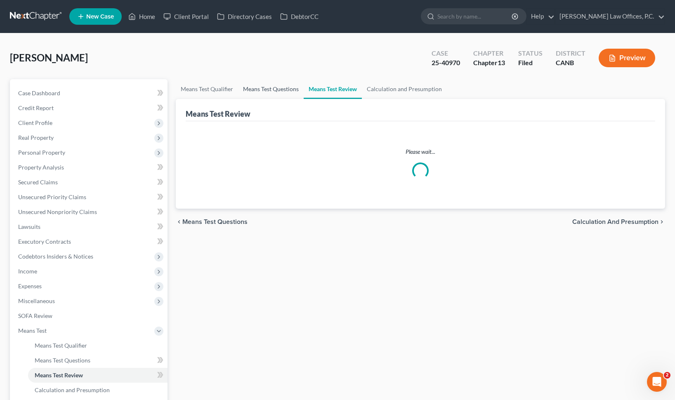
click at [289, 85] on link "Means Test Questions" at bounding box center [271, 89] width 66 height 20
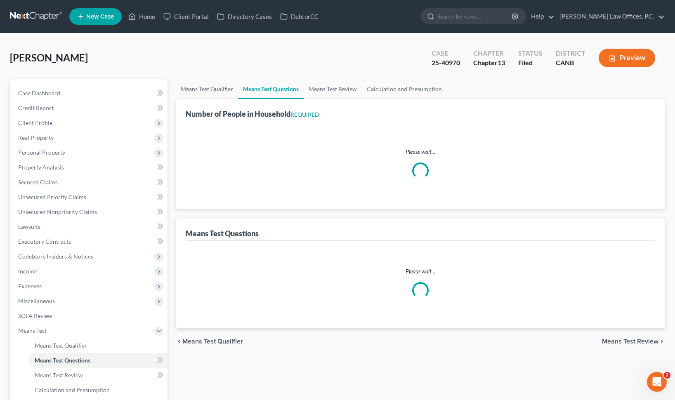
select select "1"
select select "60"
select select "1"
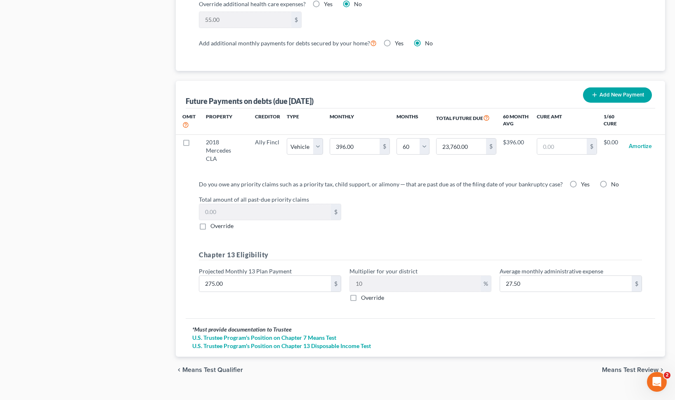
scroll to position [772, 0]
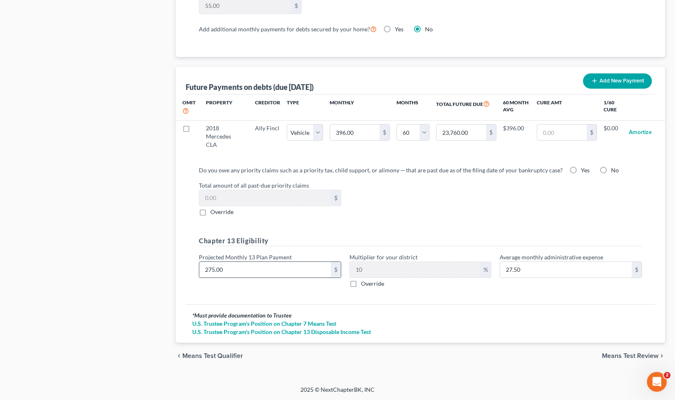
click at [279, 272] on input "275.00" at bounding box center [265, 270] width 132 height 16
type input "2"
type input "0.20"
type input "25"
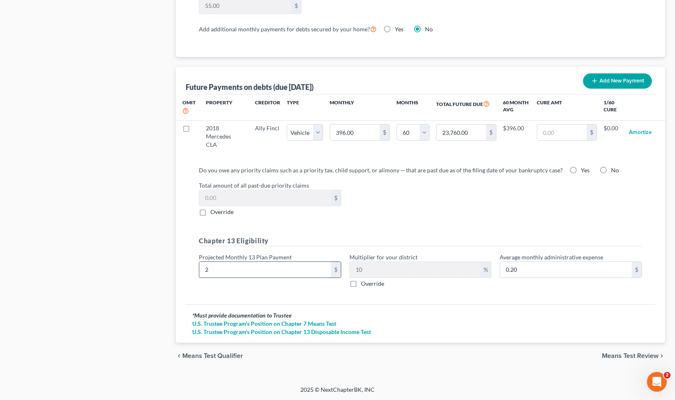
type input "2.50"
type input "250"
type input "25.00"
click at [286, 269] on input "250" at bounding box center [265, 270] width 132 height 16
type input "25"
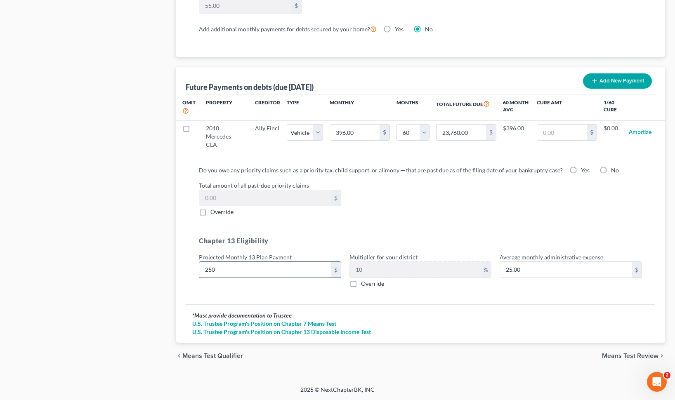
type input "2.50"
type input "259"
type input "25.90"
type input "259"
click at [390, 218] on div "Do you owe any priority claims such as a priority tax, child support, or alimon…" at bounding box center [420, 230] width 456 height 129
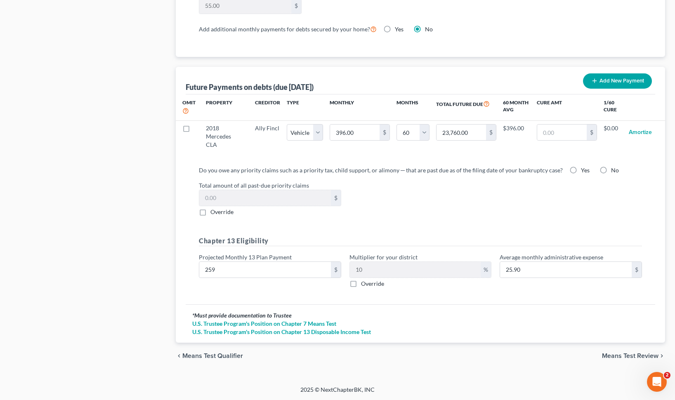
click at [610, 353] on span "Means Test Review" at bounding box center [630, 356] width 57 height 7
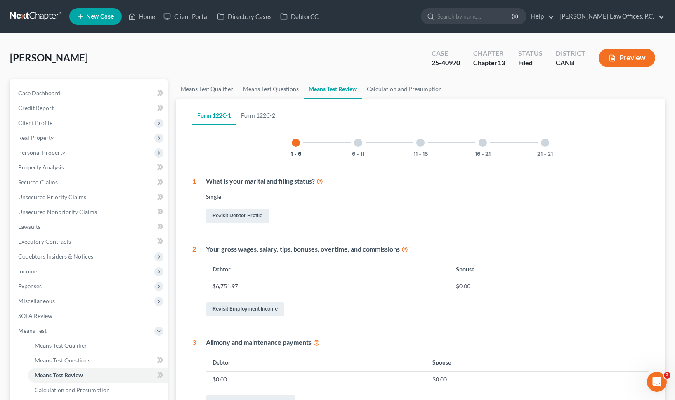
scroll to position [8, 0]
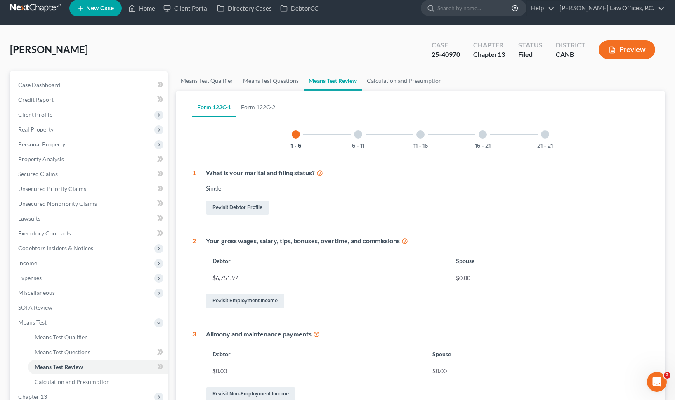
click at [624, 51] on button "Preview" at bounding box center [627, 49] width 57 height 19
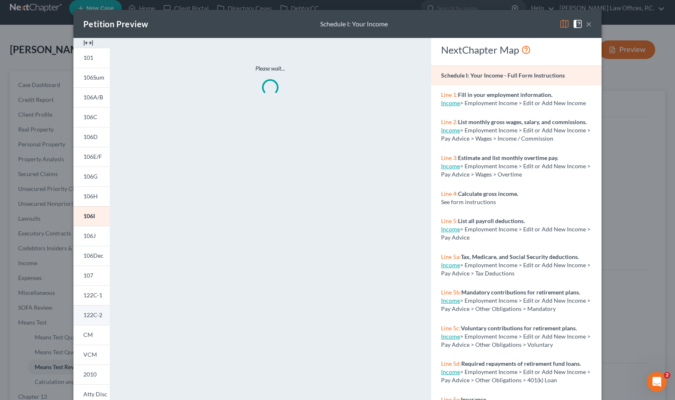
click at [99, 315] on span "122C-2" at bounding box center [92, 315] width 19 height 7
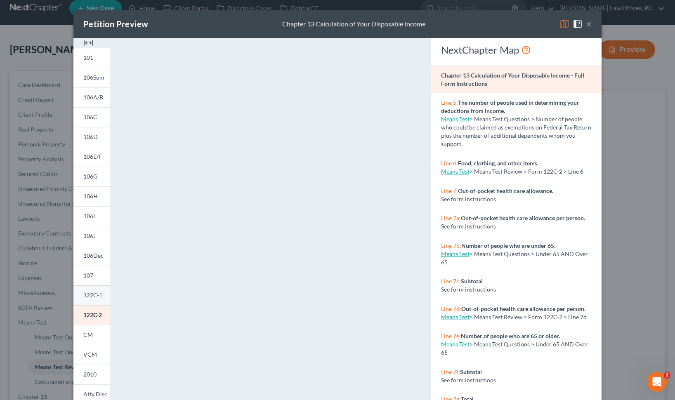
click at [97, 299] on link "122C-1" at bounding box center [91, 296] width 36 height 20
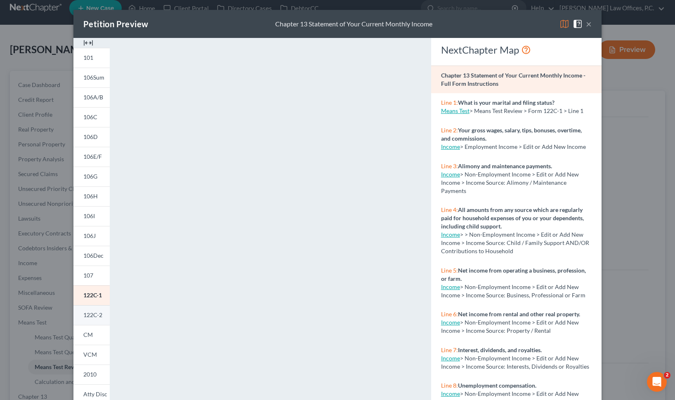
click at [92, 318] on span "122C-2" at bounding box center [92, 315] width 19 height 7
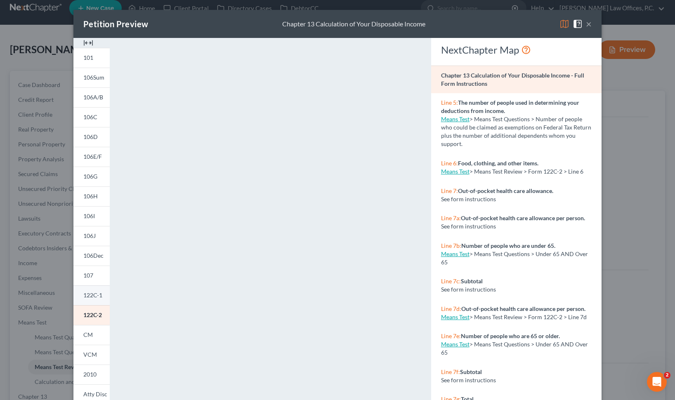
click at [102, 295] on span "122C-1" at bounding box center [92, 295] width 19 height 7
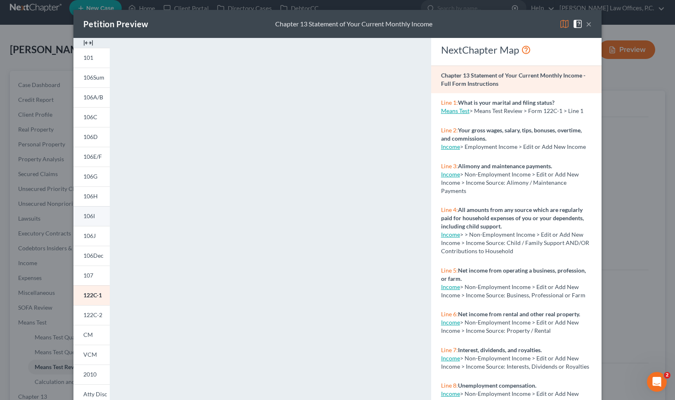
click at [92, 220] on span "106I" at bounding box center [89, 216] width 12 height 7
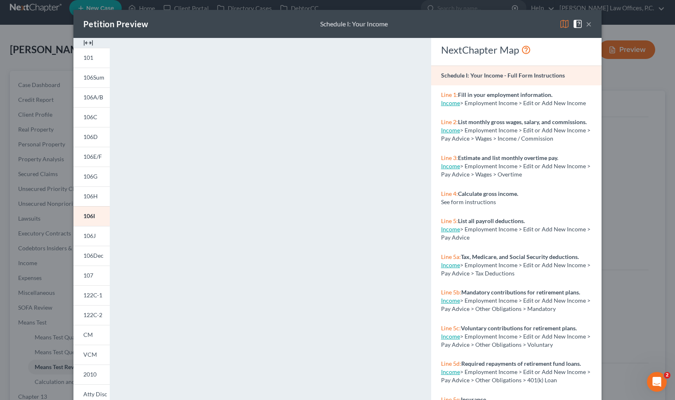
scroll to position [12, 0]
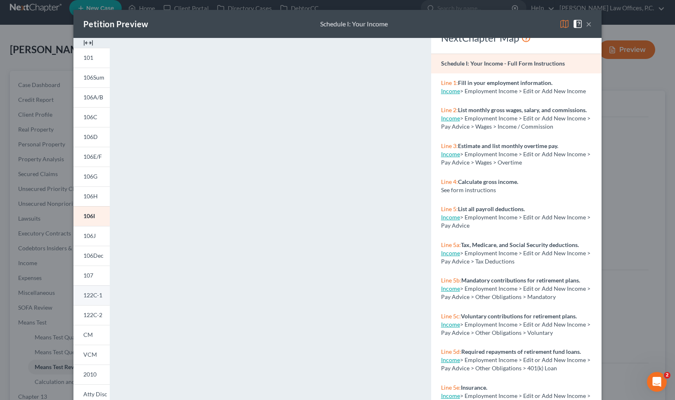
click at [90, 297] on span "122C-1" at bounding box center [92, 295] width 19 height 7
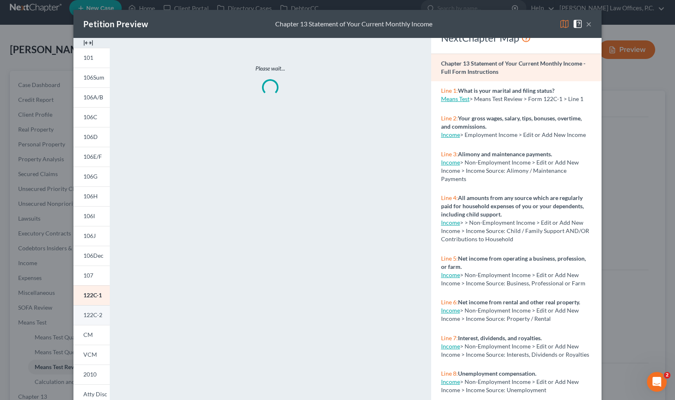
click at [101, 318] on span "122C-2" at bounding box center [92, 315] width 19 height 7
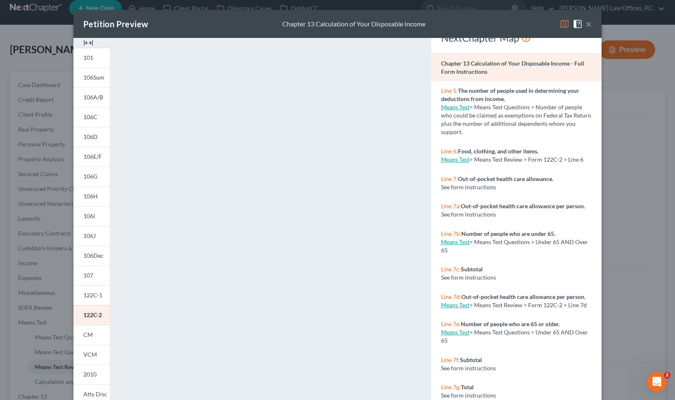
scroll to position [15, 0]
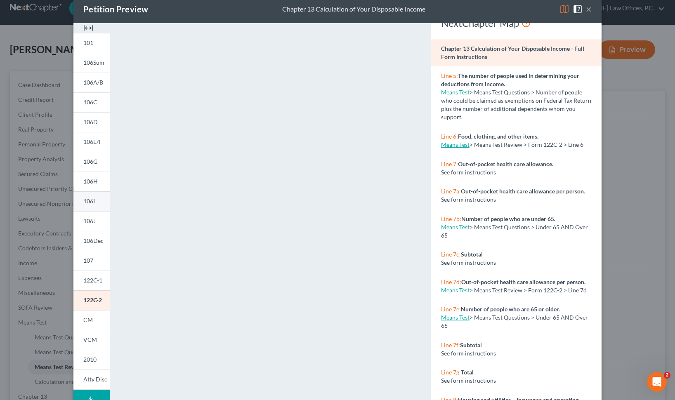
click at [97, 205] on link "106I" at bounding box center [91, 202] width 36 height 20
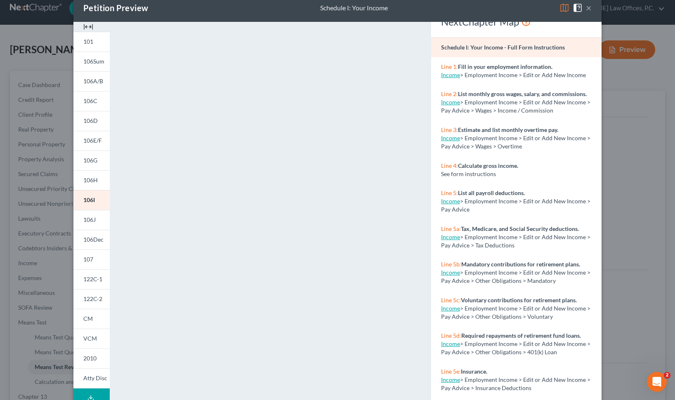
scroll to position [0, 0]
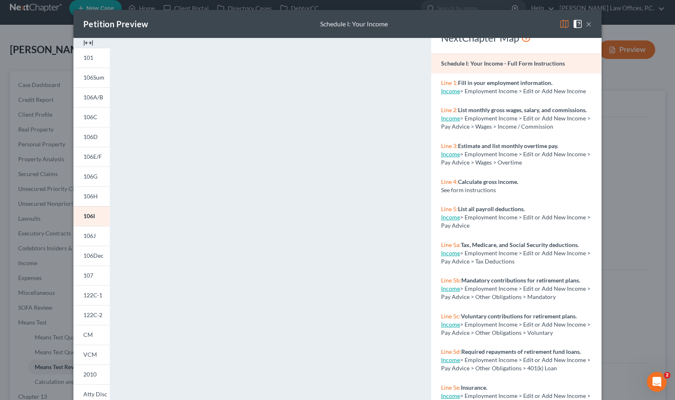
click at [589, 20] on button "×" at bounding box center [589, 24] width 6 height 10
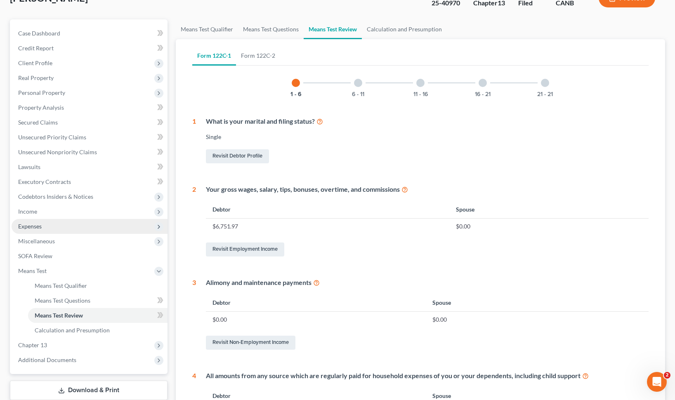
scroll to position [64, 0]
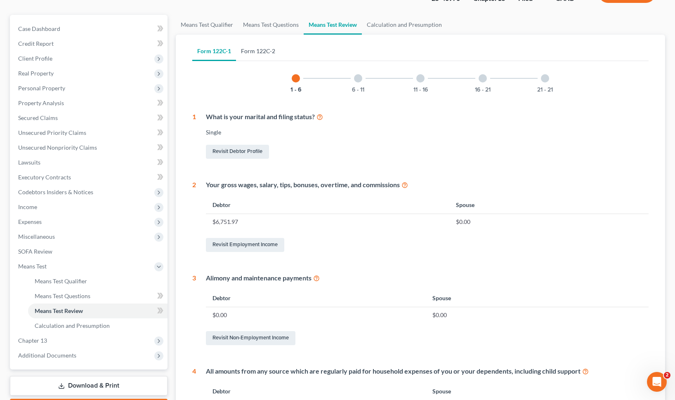
click at [274, 54] on link "Form 122C-2" at bounding box center [258, 51] width 44 height 20
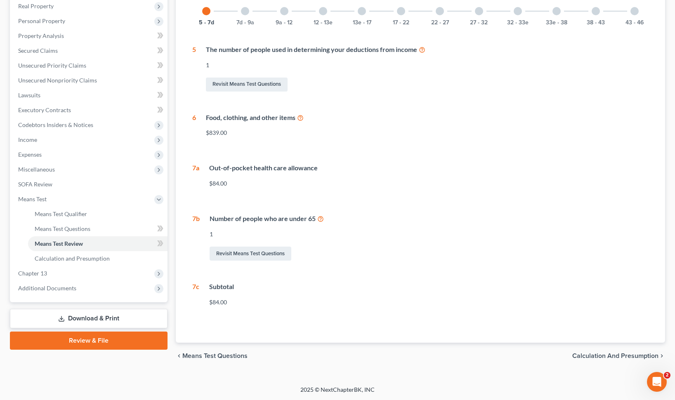
scroll to position [0, 0]
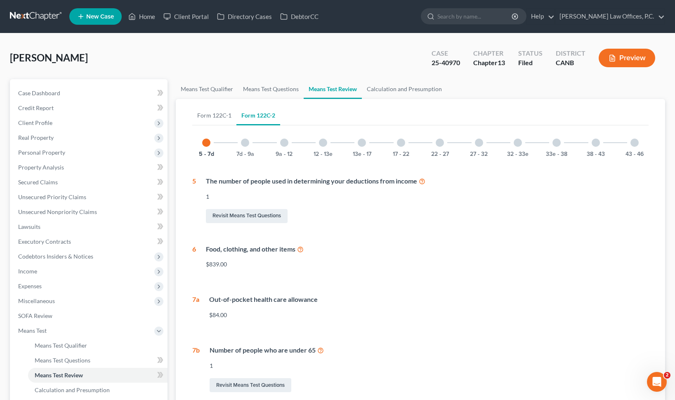
click at [634, 147] on div "43 - 46" at bounding box center [635, 143] width 28 height 28
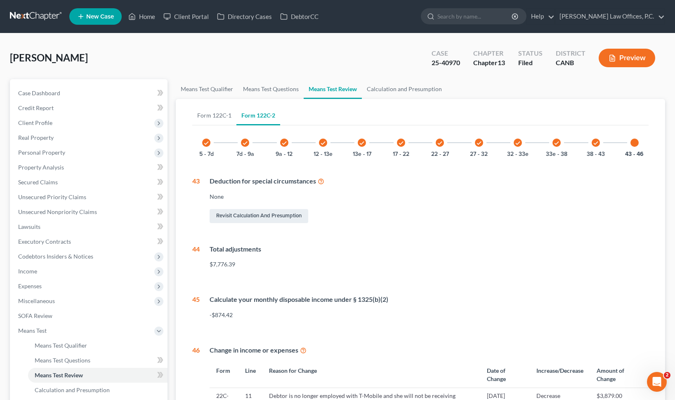
scroll to position [123, 0]
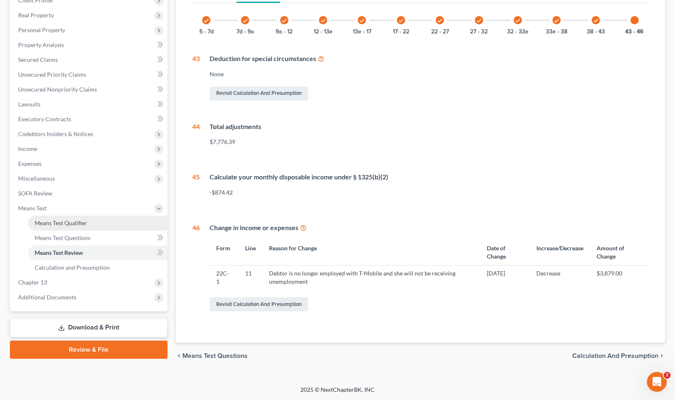
click at [107, 220] on link "Means Test Qualifier" at bounding box center [98, 223] width 140 height 15
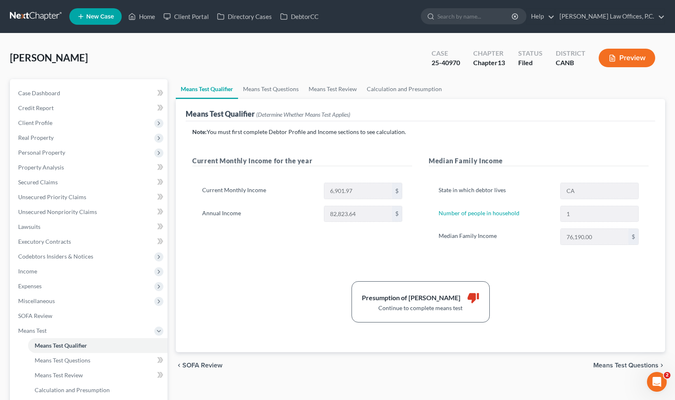
click at [638, 55] on button "Preview" at bounding box center [627, 58] width 57 height 19
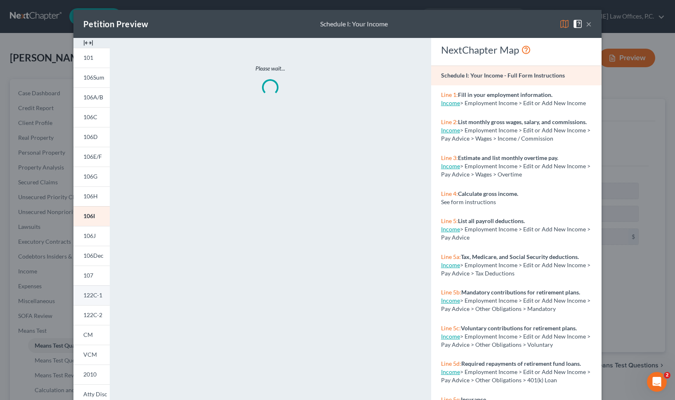
click at [96, 300] on link "122C-1" at bounding box center [91, 296] width 36 height 20
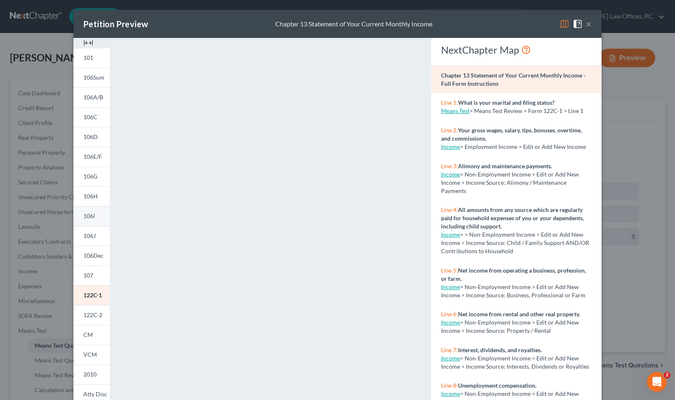
click at [90, 218] on span "106I" at bounding box center [89, 216] width 12 height 7
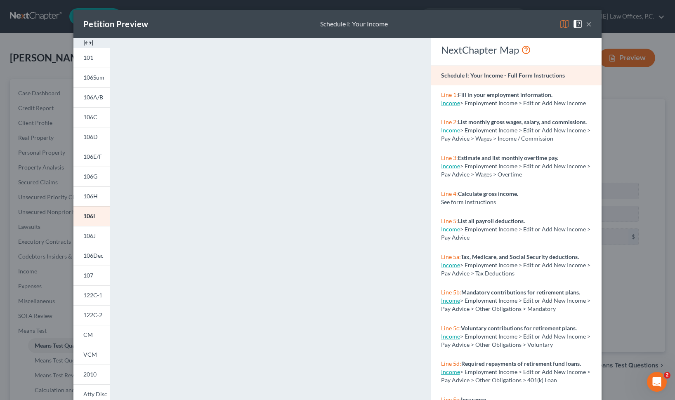
click at [592, 28] on div "Petition Preview Schedule I: Your Income ×" at bounding box center [337, 24] width 528 height 28
click at [589, 26] on button "×" at bounding box center [589, 24] width 6 height 10
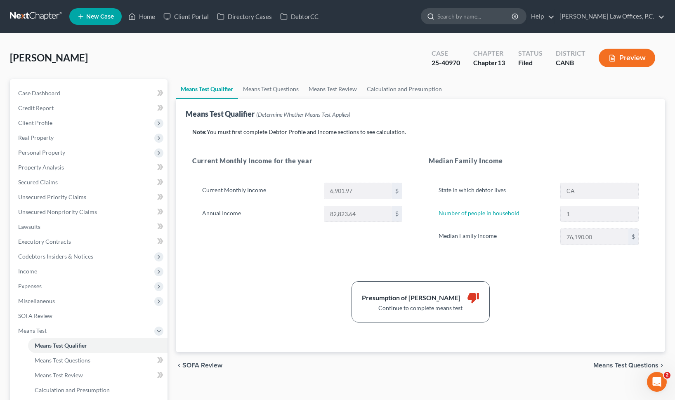
click at [487, 21] on input "search" at bounding box center [475, 16] width 76 height 15
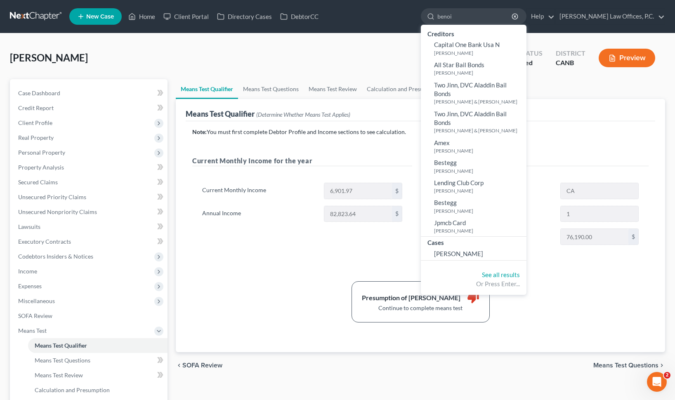
type input "benoit"
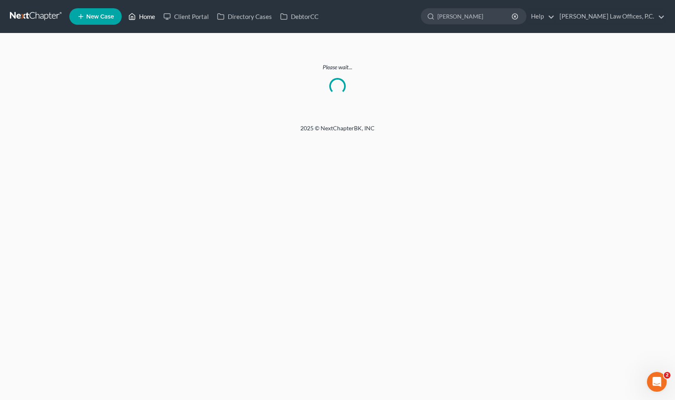
click at [146, 16] on link "Home" at bounding box center [141, 16] width 35 height 15
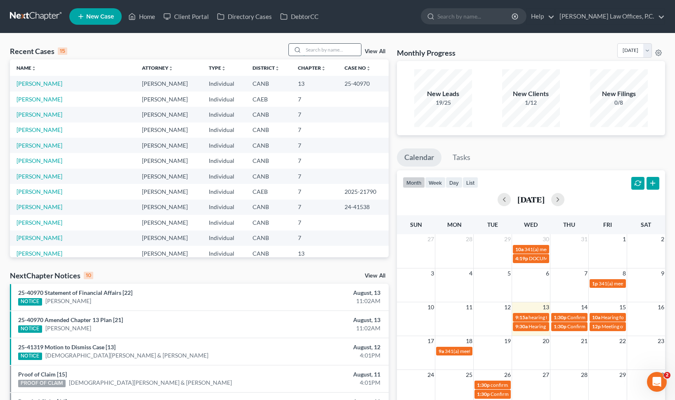
click at [343, 54] on input "search" at bounding box center [332, 50] width 58 height 12
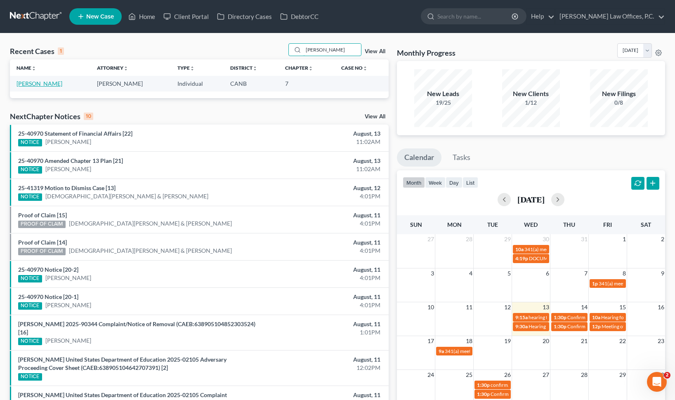
type input "bailey"
click at [47, 83] on link "Bailey, Clinton" at bounding box center [40, 83] width 46 height 7
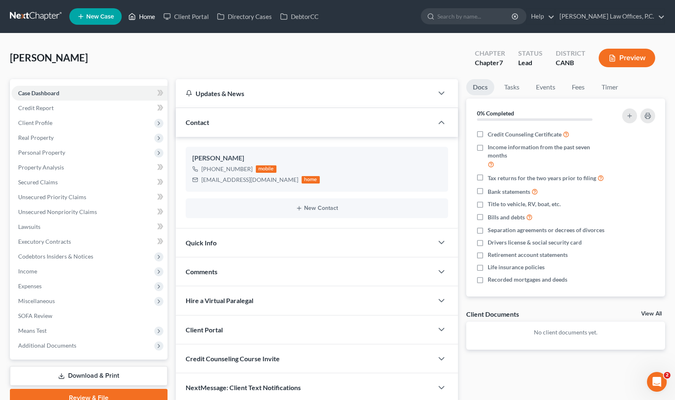
click at [154, 14] on link "Home" at bounding box center [141, 16] width 35 height 15
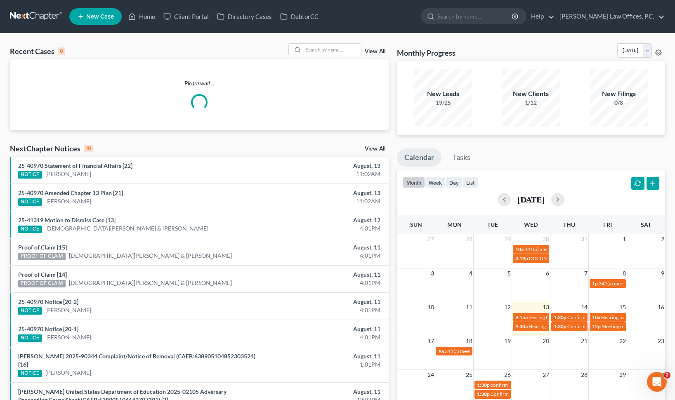
click at [383, 50] on link "View All" at bounding box center [375, 52] width 21 height 6
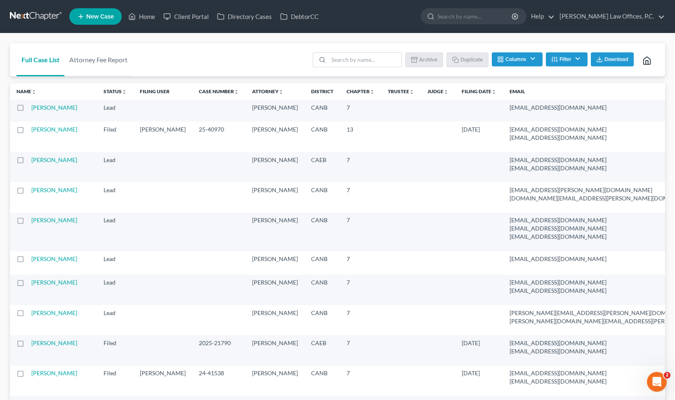
click at [364, 51] on ul "Batch Download Archive Un-archive Duplicate Columns Attorney Case Number Area O…" at bounding box center [485, 61] width 348 height 20
click at [364, 52] on ul "Batch Download Archive Un-archive Duplicate Columns Attorney Case Number Area O…" at bounding box center [485, 61] width 348 height 20
click at [354, 59] on input "search" at bounding box center [365, 60] width 73 height 14
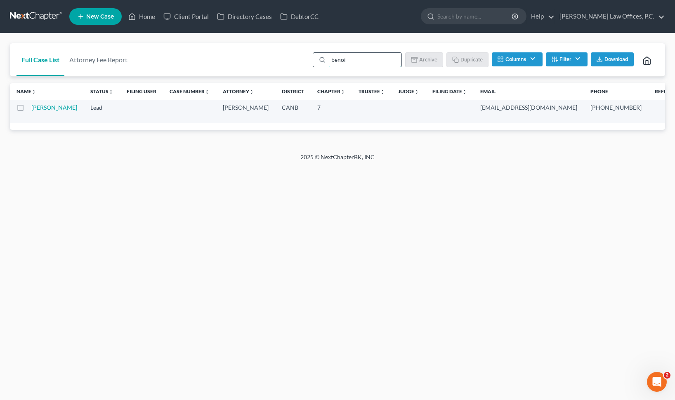
type input "benoit"
click at [45, 111] on link "Belley, Benoit" at bounding box center [54, 107] width 46 height 7
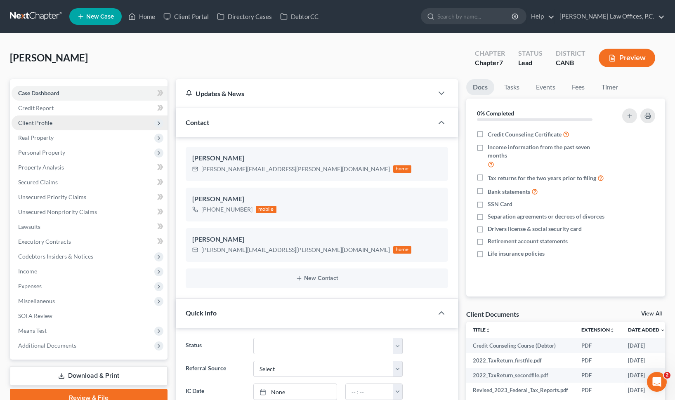
click at [80, 123] on span "Client Profile" at bounding box center [90, 123] width 156 height 15
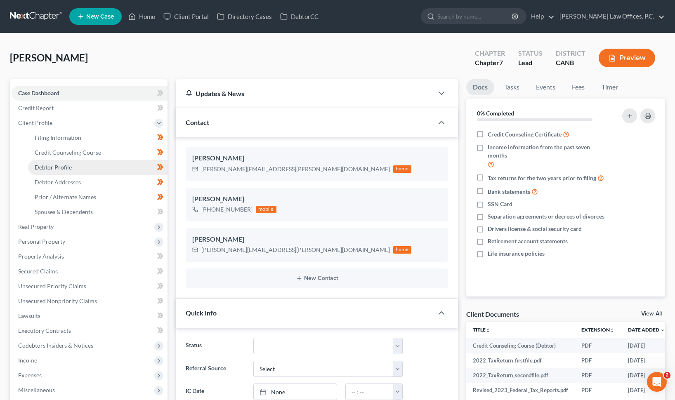
click at [72, 168] on link "Debtor Profile" at bounding box center [98, 167] width 140 height 15
select select "3"
select select "0"
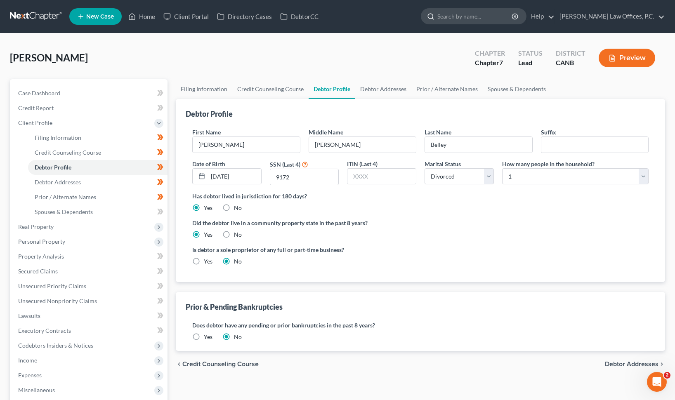
click at [488, 15] on input "search" at bounding box center [475, 16] width 76 height 15
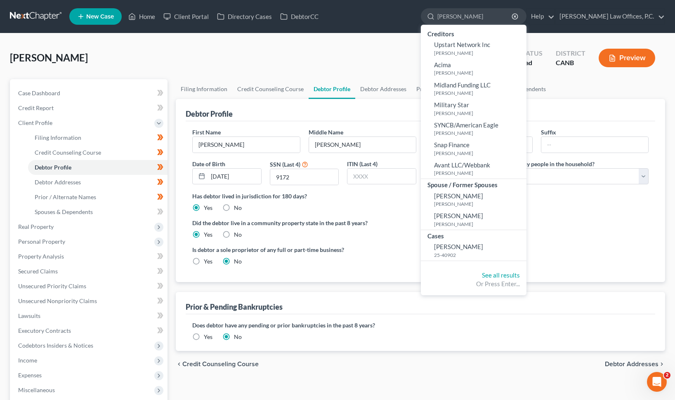
type input "garza"
click at [476, 257] on small "25-40902" at bounding box center [479, 255] width 90 height 7
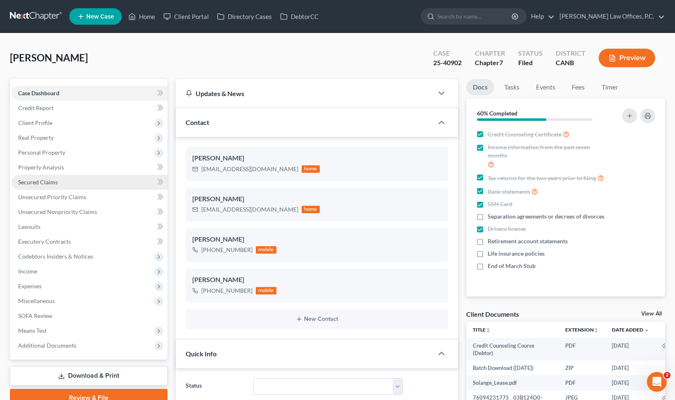
scroll to position [177, 0]
click at [64, 186] on link "Secured Claims" at bounding box center [90, 182] width 156 height 15
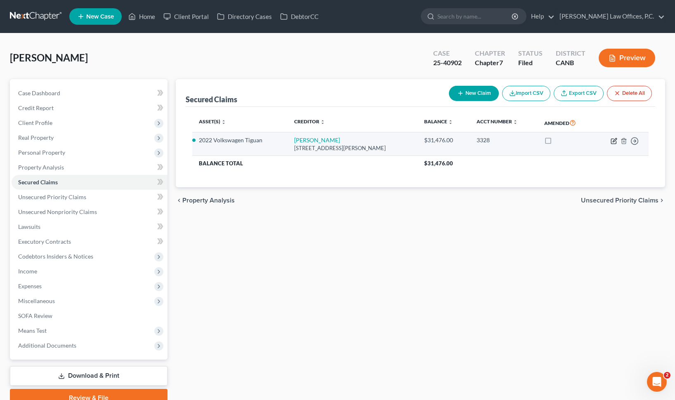
click at [612, 138] on icon "button" at bounding box center [614, 141] width 7 height 7
select select "4"
select select "2"
select select "0"
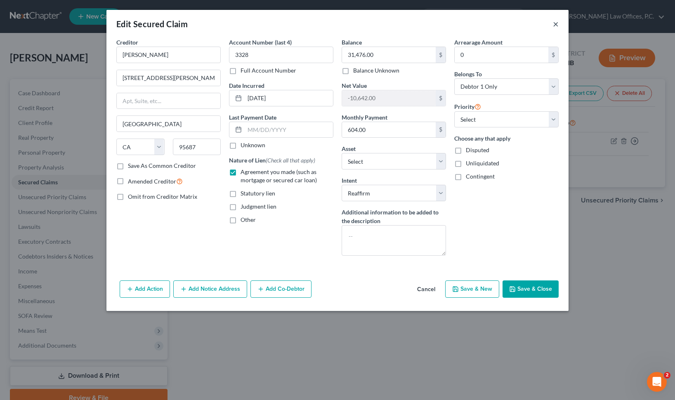
click at [556, 25] on button "×" at bounding box center [556, 24] width 6 height 10
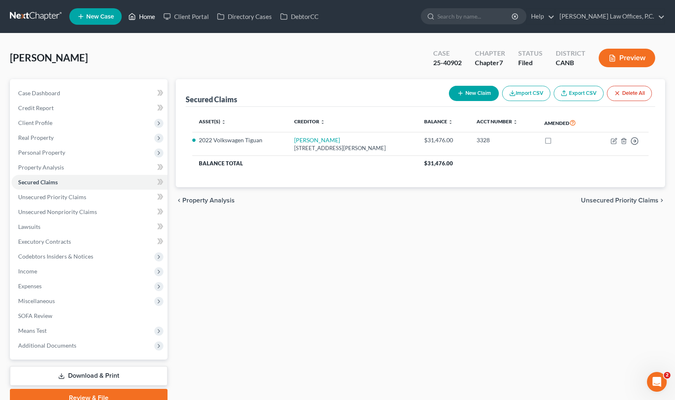
click at [135, 23] on link "Home" at bounding box center [141, 16] width 35 height 15
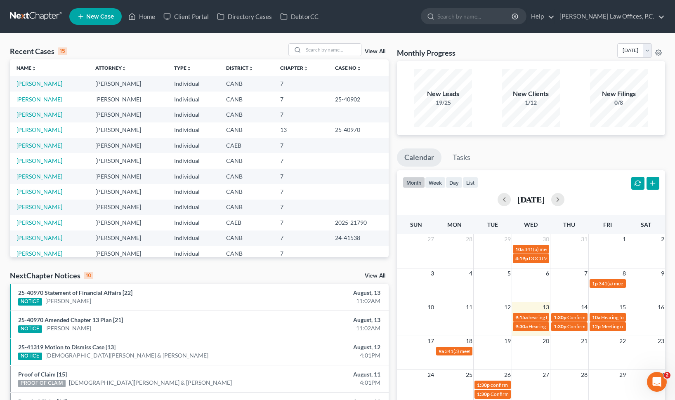
click at [65, 345] on link "25-41319 Motion to Dismiss Case [13]" at bounding box center [66, 347] width 97 height 7
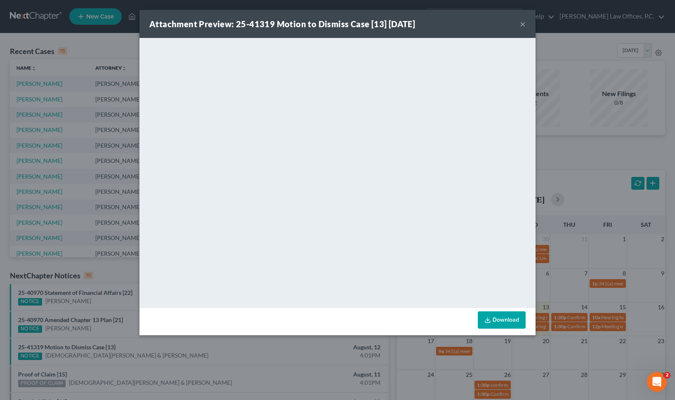
click at [523, 23] on button "×" at bounding box center [523, 24] width 6 height 10
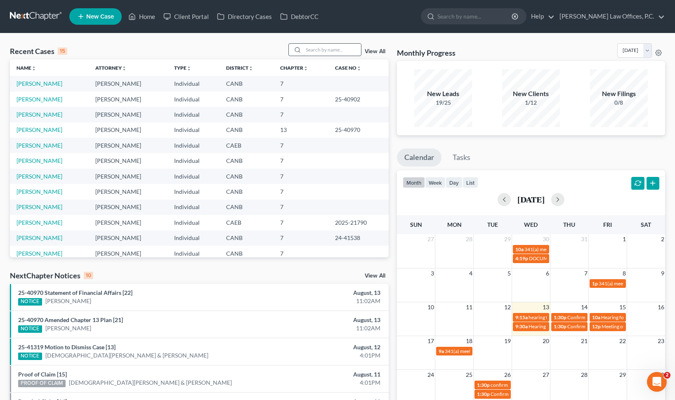
click at [326, 49] on input "search" at bounding box center [332, 50] width 58 height 12
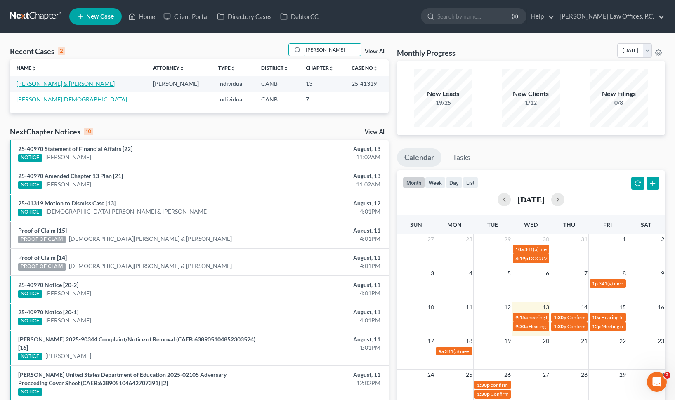
type input "avitia"
click at [54, 87] on link "Avitia, Jesus & Socorro" at bounding box center [66, 83] width 98 height 7
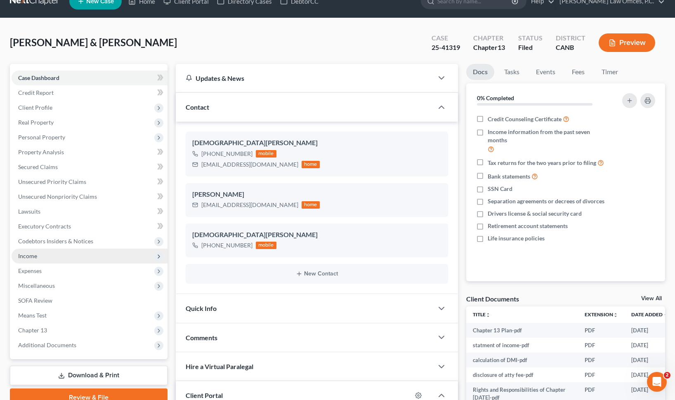
scroll to position [26, 0]
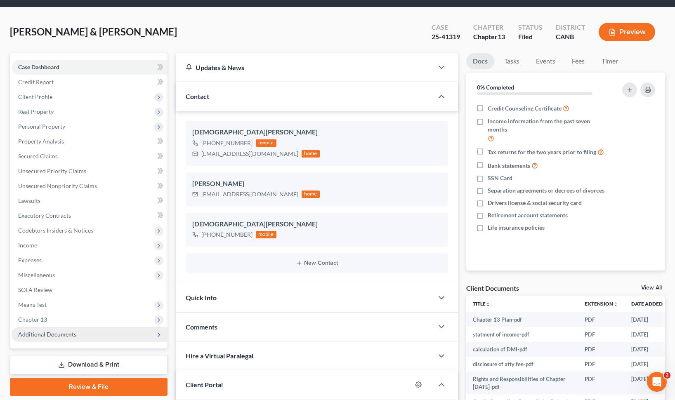
click at [111, 341] on span "Additional Documents" at bounding box center [90, 334] width 156 height 15
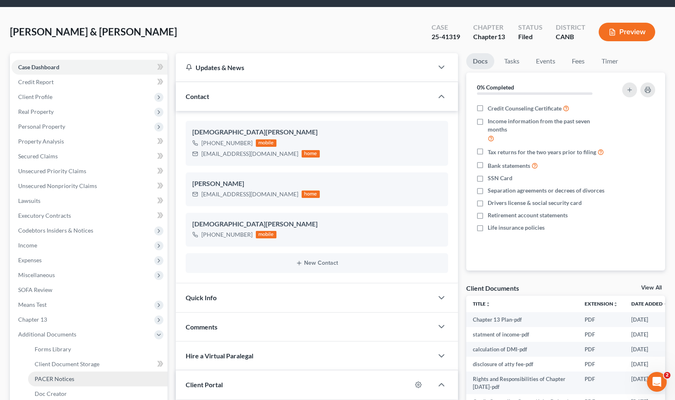
click at [87, 378] on link "PACER Notices" at bounding box center [98, 379] width 140 height 15
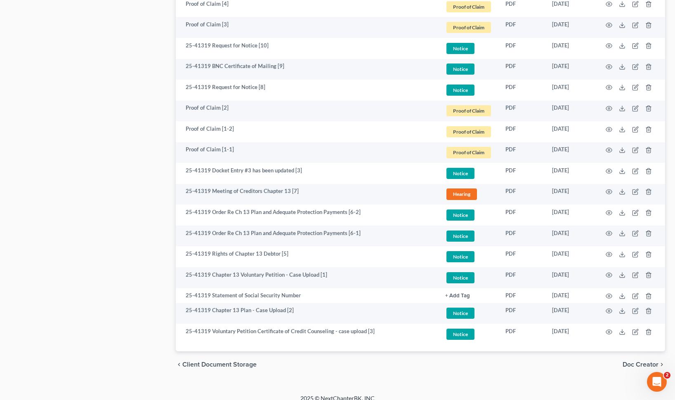
scroll to position [660, 0]
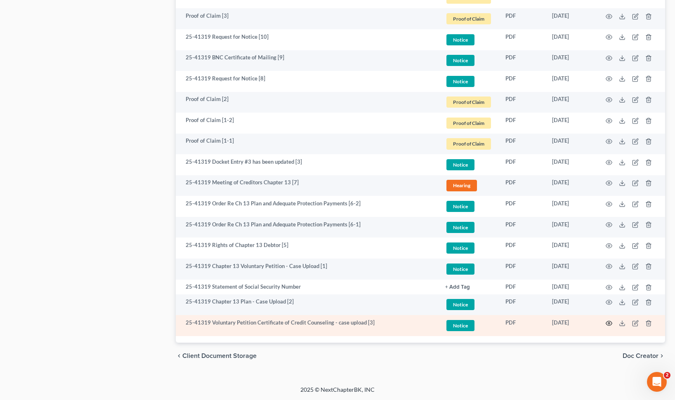
click at [606, 321] on icon "button" at bounding box center [609, 323] width 7 height 7
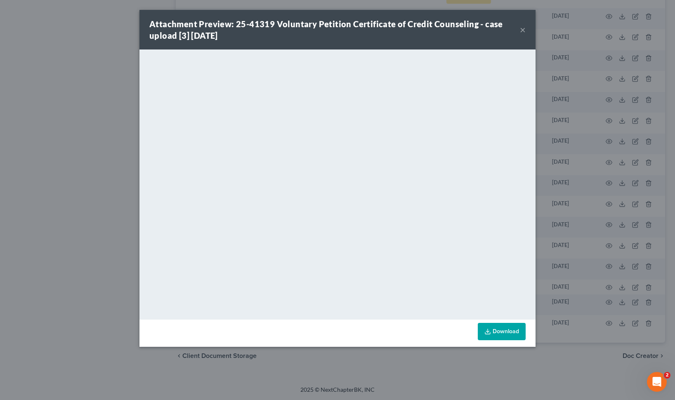
click at [520, 32] on button "×" at bounding box center [523, 30] width 6 height 10
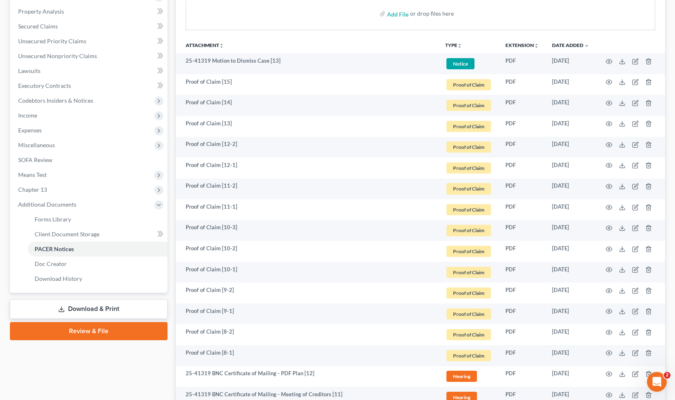
scroll to position [0, 0]
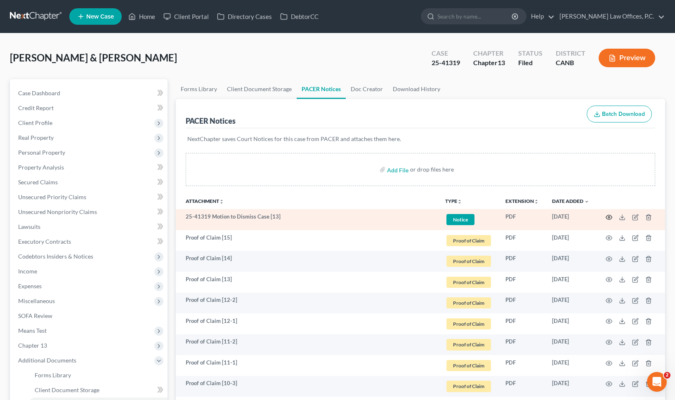
click at [612, 214] on icon "button" at bounding box center [609, 217] width 7 height 7
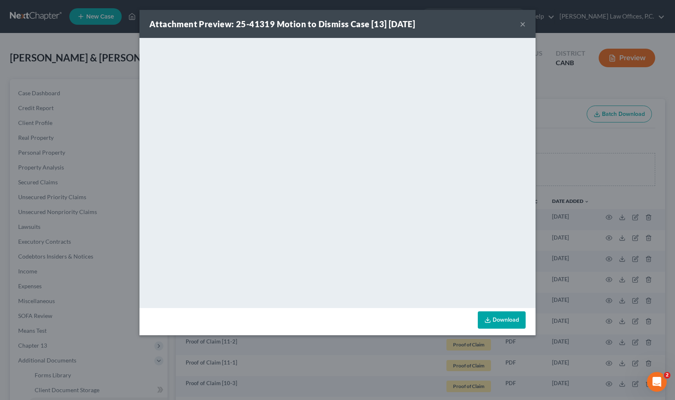
click at [522, 24] on button "×" at bounding box center [523, 24] width 6 height 10
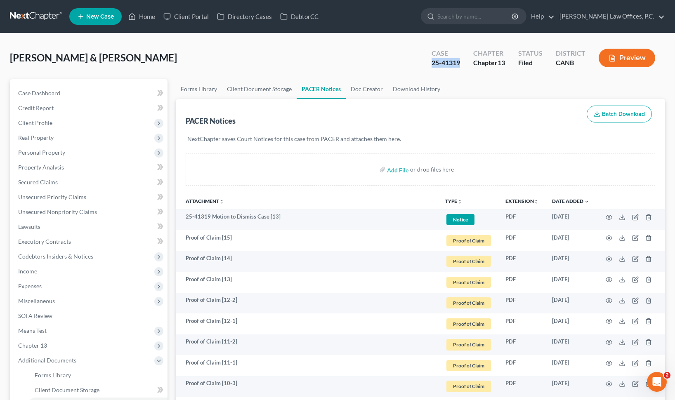
drag, startPoint x: 459, startPoint y: 63, endPoint x: 428, endPoint y: 63, distance: 31.0
click at [428, 63] on div "Case 25-41319" at bounding box center [446, 59] width 42 height 24
copy div "25-41319"
click at [313, 61] on div "Avitia, Jesus & Socorro Upgraded Case 25-41319 Chapter Chapter 13 Status Filed …" at bounding box center [337, 61] width 655 height 36
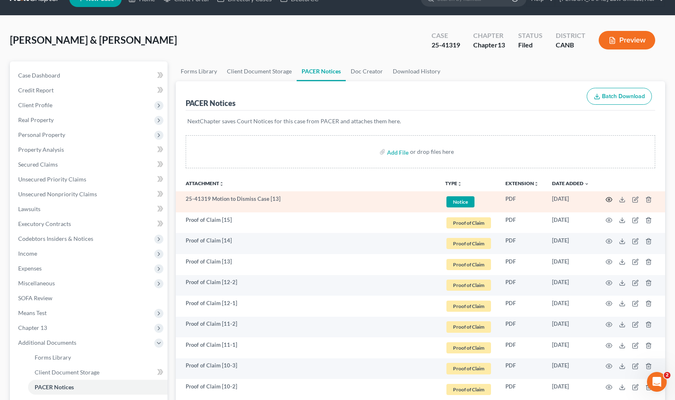
click at [608, 198] on icon "button" at bounding box center [609, 199] width 7 height 7
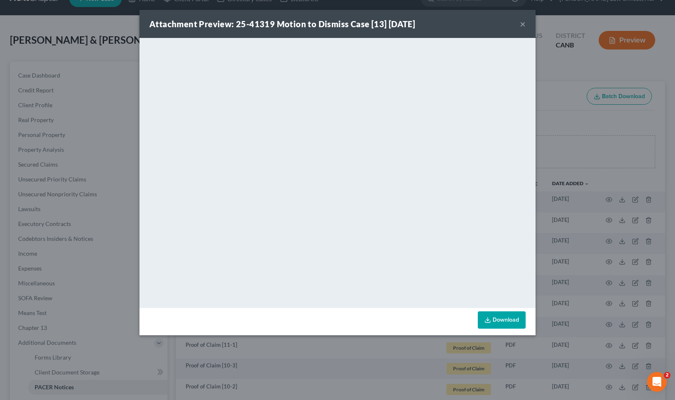
click at [525, 24] on button "×" at bounding box center [523, 24] width 6 height 10
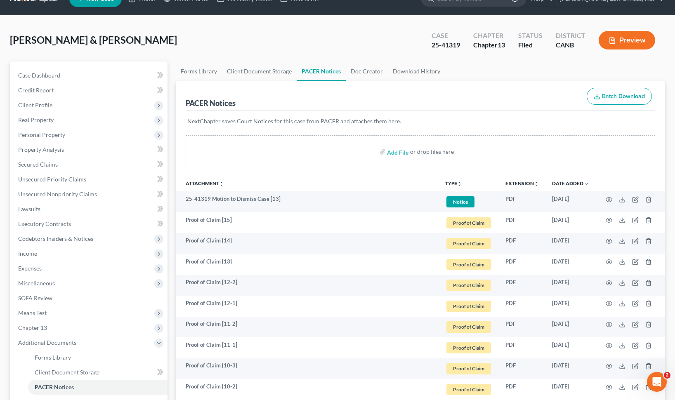
scroll to position [0, 0]
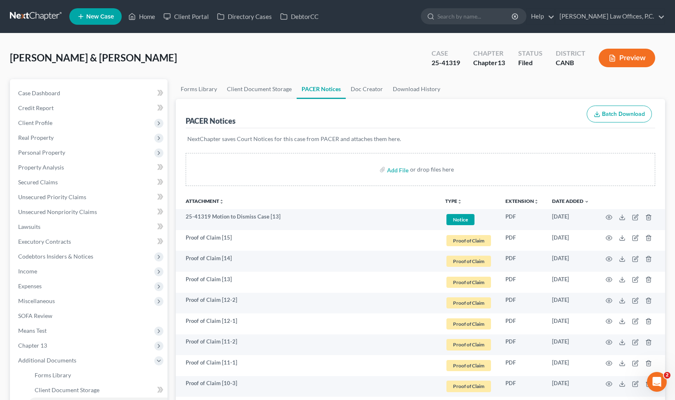
click at [497, 26] on ul "New Case Home Client Portal Directory Cases DebtorCC - No Result - See all resu…" at bounding box center [367, 16] width 596 height 21
click at [481, 12] on input "search" at bounding box center [475, 16] width 76 height 15
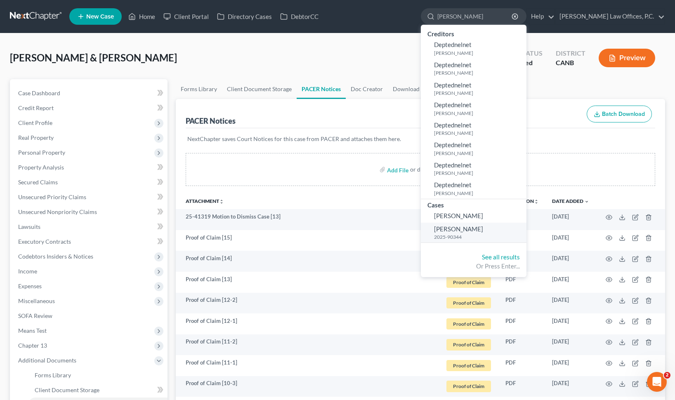
type input "lynn"
click at [482, 236] on small "2025-90344" at bounding box center [479, 237] width 90 height 7
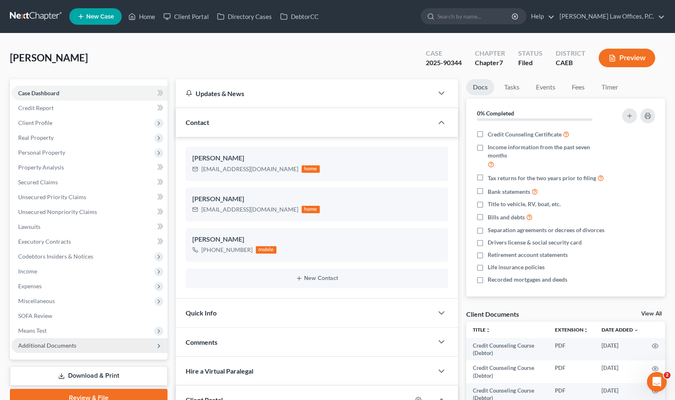
click at [115, 344] on span "Additional Documents" at bounding box center [90, 345] width 156 height 15
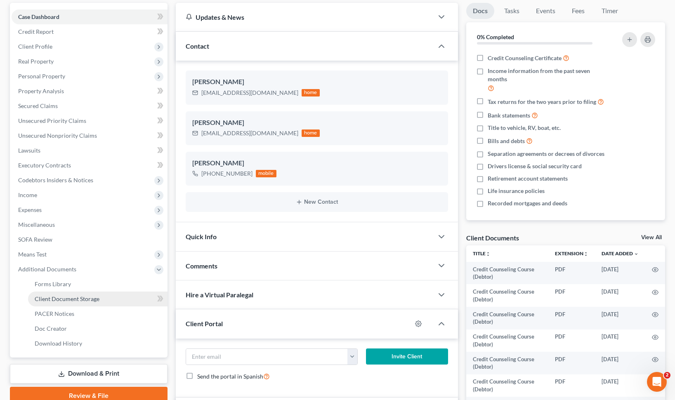
click at [129, 301] on link "Client Document Storage" at bounding box center [98, 299] width 140 height 15
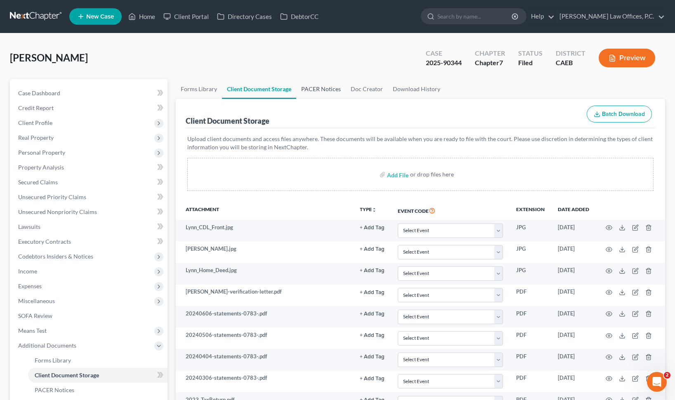
click at [332, 92] on link "PACER Notices" at bounding box center [321, 89] width 50 height 20
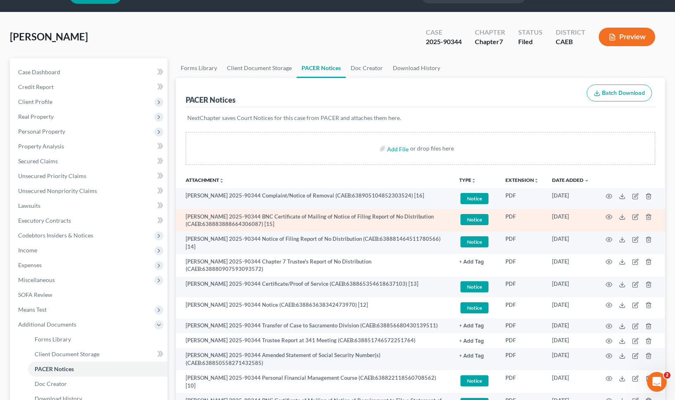
scroll to position [24, 0]
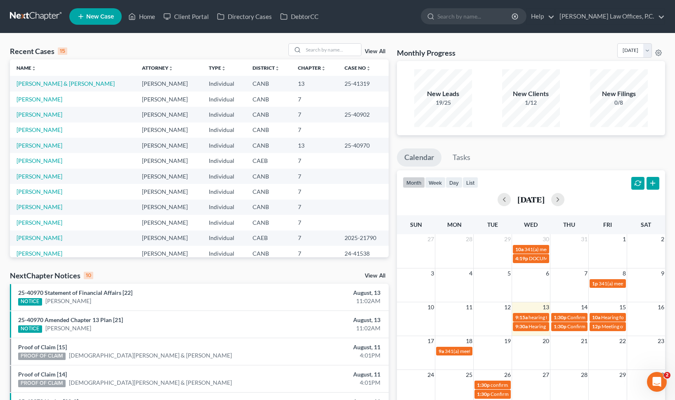
click at [60, 78] on td "[PERSON_NAME] & [PERSON_NAME]" at bounding box center [72, 83] width 125 height 15
click at [59, 79] on td "[PERSON_NAME] & [PERSON_NAME]" at bounding box center [72, 83] width 125 height 15
click at [57, 91] on td "[PERSON_NAME] & [PERSON_NAME]" at bounding box center [72, 83] width 125 height 15
click at [60, 87] on link "Avitia, Jesus & Socorro" at bounding box center [66, 83] width 98 height 7
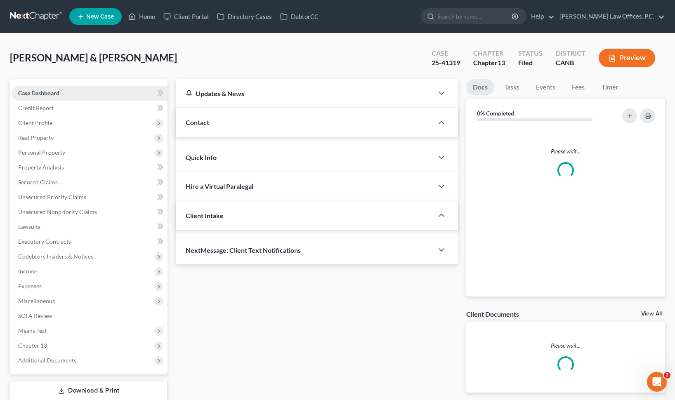
click at [60, 86] on link "Case Dashboard" at bounding box center [90, 93] width 156 height 15
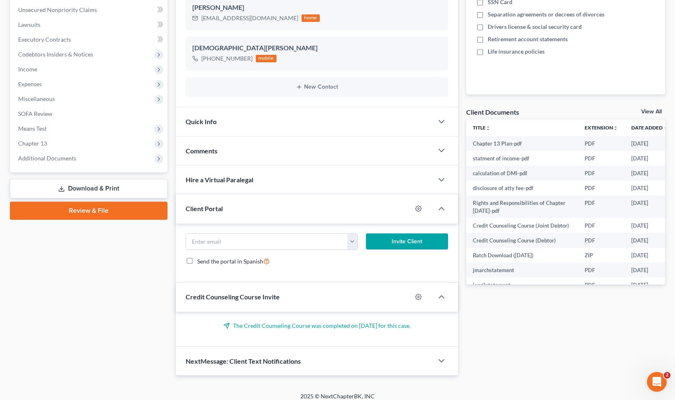
scroll to position [209, 0]
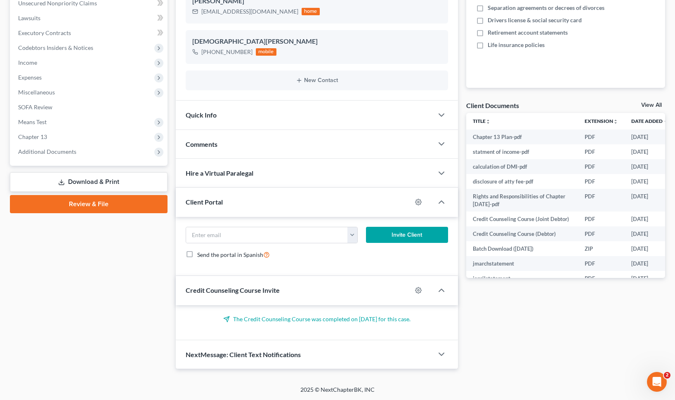
click at [296, 320] on p "The Credit Counseling Course was completed on 07/10/2025 for this case." at bounding box center [317, 319] width 262 height 8
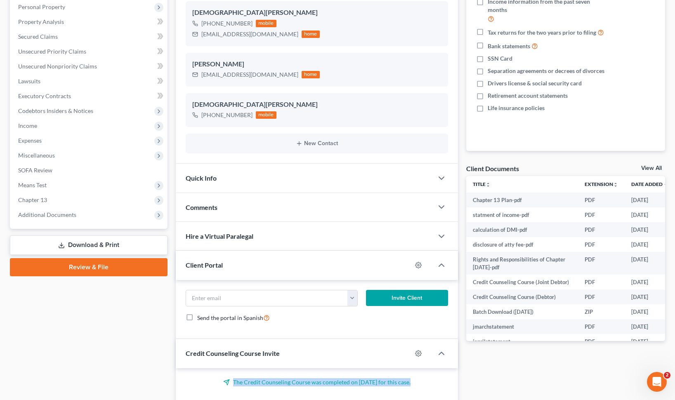
scroll to position [136, 0]
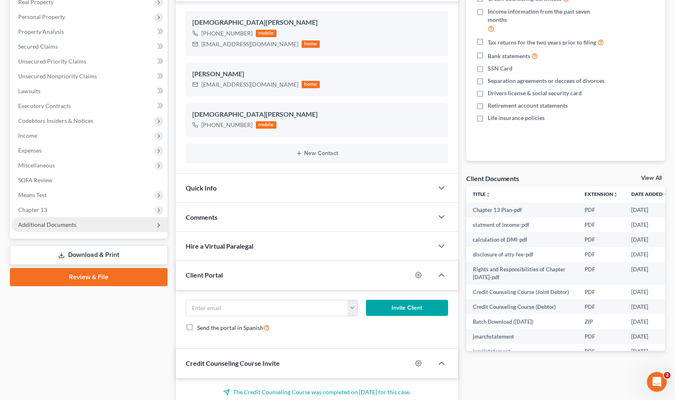
click at [90, 223] on span "Additional Documents" at bounding box center [90, 225] width 156 height 15
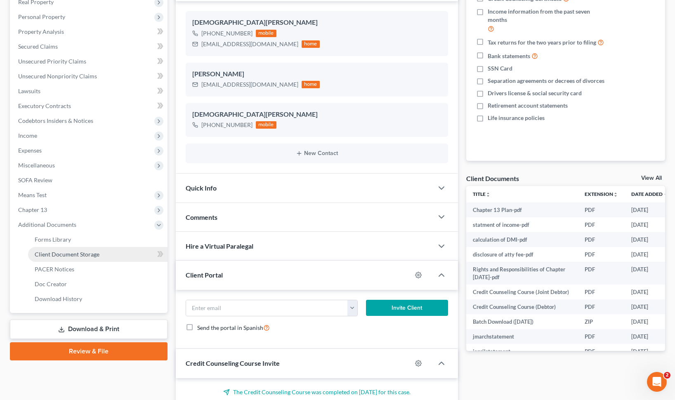
click at [78, 255] on span "Client Document Storage" at bounding box center [67, 254] width 65 height 7
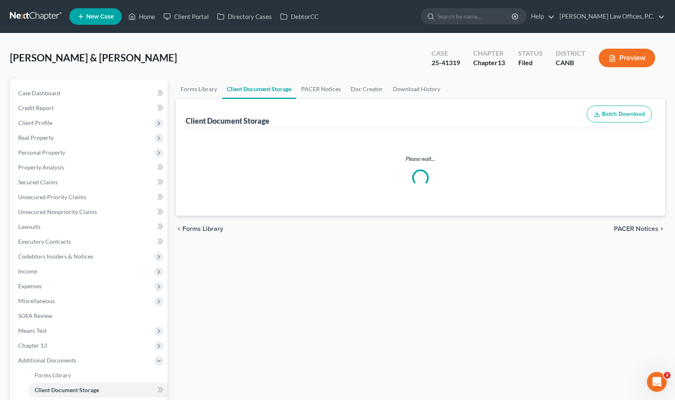
select select "0"
select select "8"
select select "6"
select select "1"
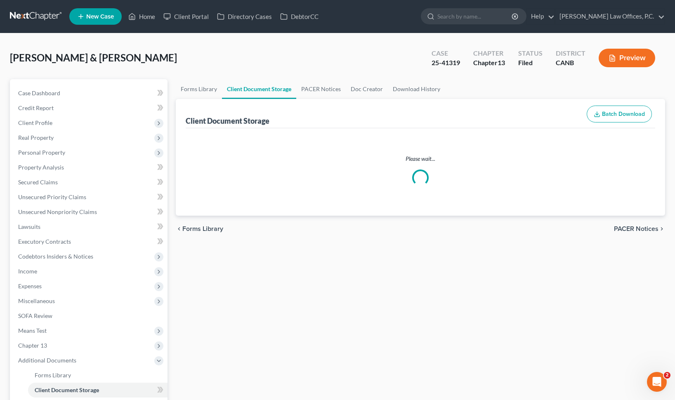
select select "3"
select select "2"
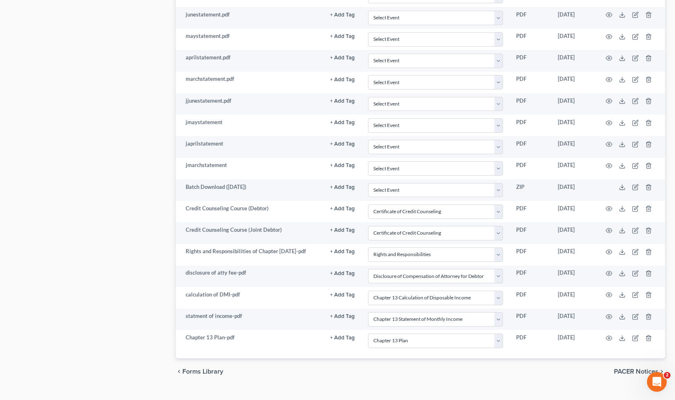
scroll to position [1029, 0]
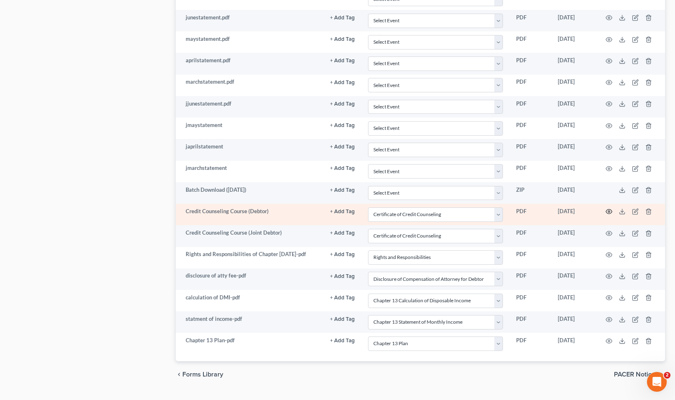
click at [610, 213] on icon "button" at bounding box center [609, 211] width 7 height 7
